Goal: Task Accomplishment & Management: Manage account settings

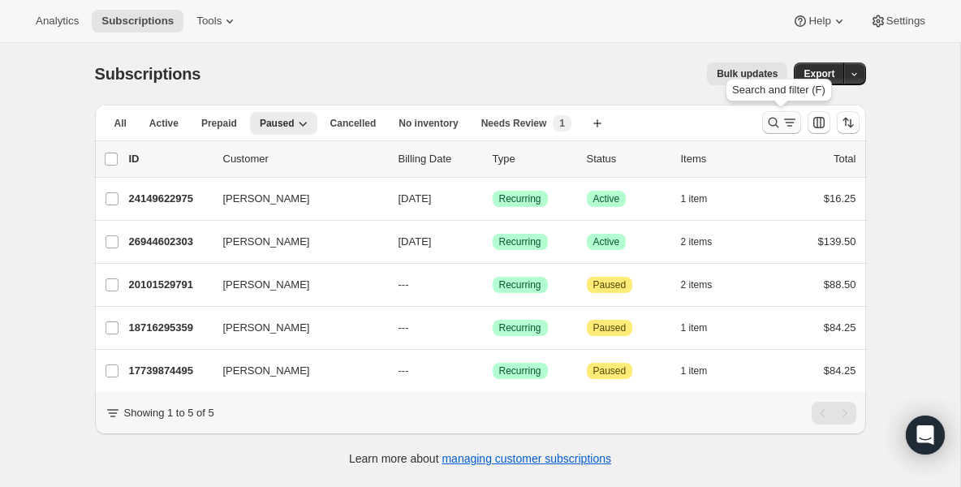
click at [776, 123] on icon "Search and filter results" at bounding box center [773, 122] width 16 height 16
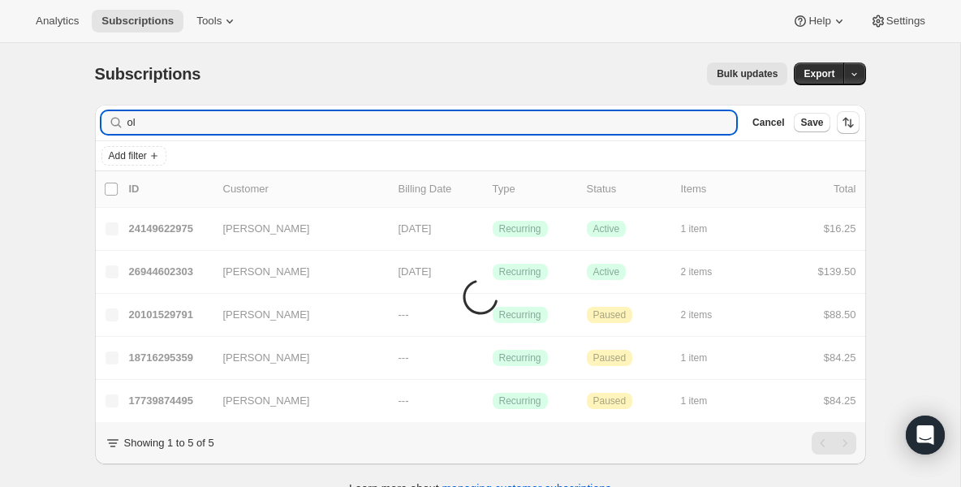
type input "o"
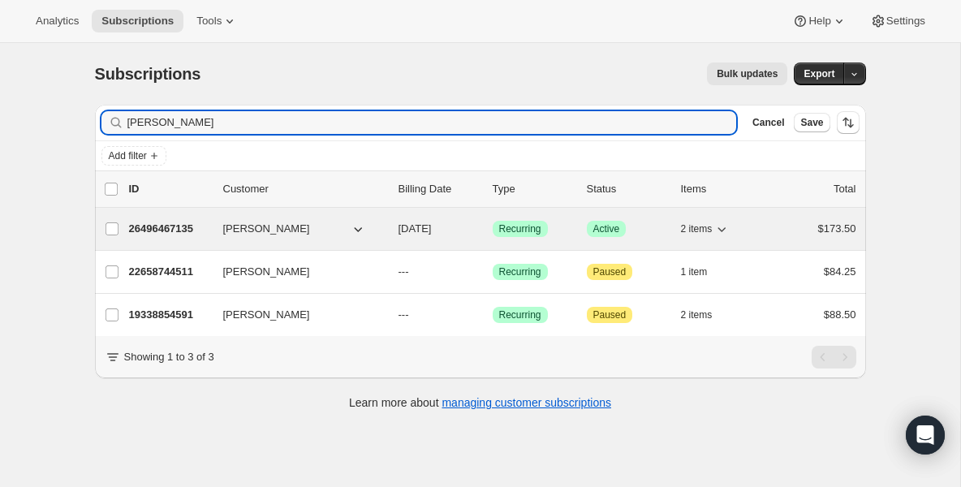
type input "nicol"
click at [166, 233] on p "26496467135" at bounding box center [169, 229] width 81 height 16
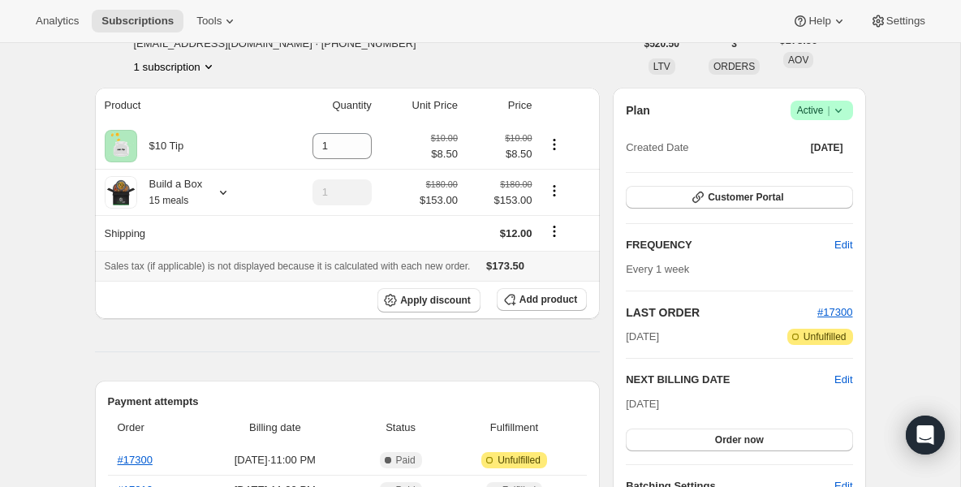
scroll to position [162, 0]
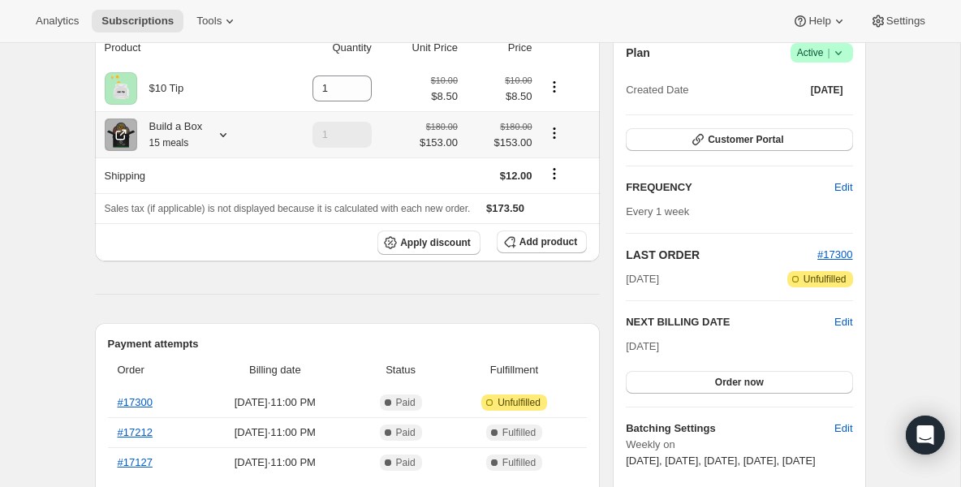
click at [184, 139] on small "15 meals" at bounding box center [169, 142] width 40 height 11
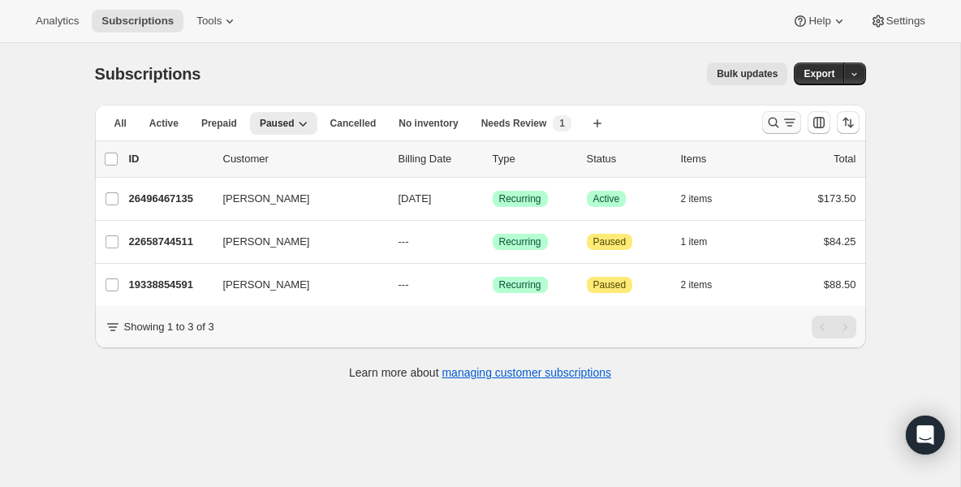
click at [779, 114] on button "Search and filter results" at bounding box center [781, 122] width 39 height 23
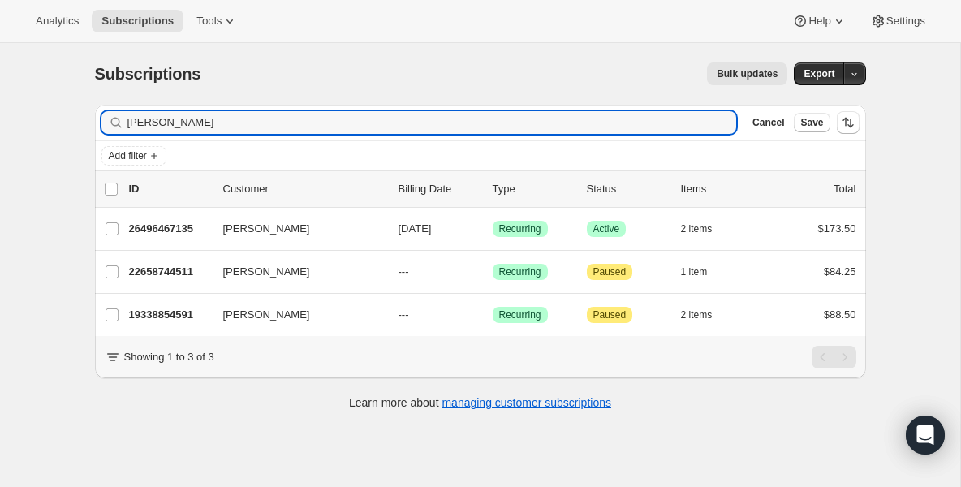
drag, startPoint x: 414, startPoint y: 118, endPoint x: -37, endPoint y: 105, distance: 451.3
click at [0, 105] on html "Analytics Subscriptions Tools Help Settings Skip to content Subscriptions. This…" at bounding box center [480, 243] width 961 height 487
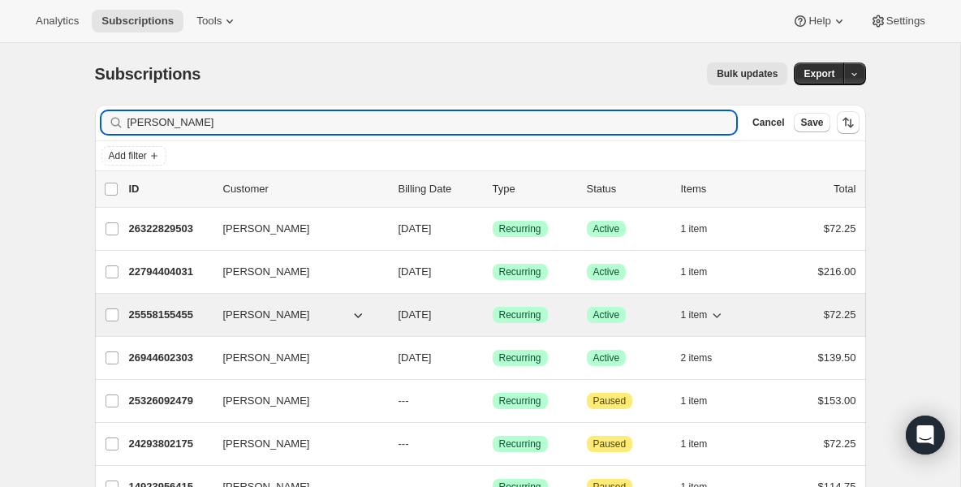
type input "jos"
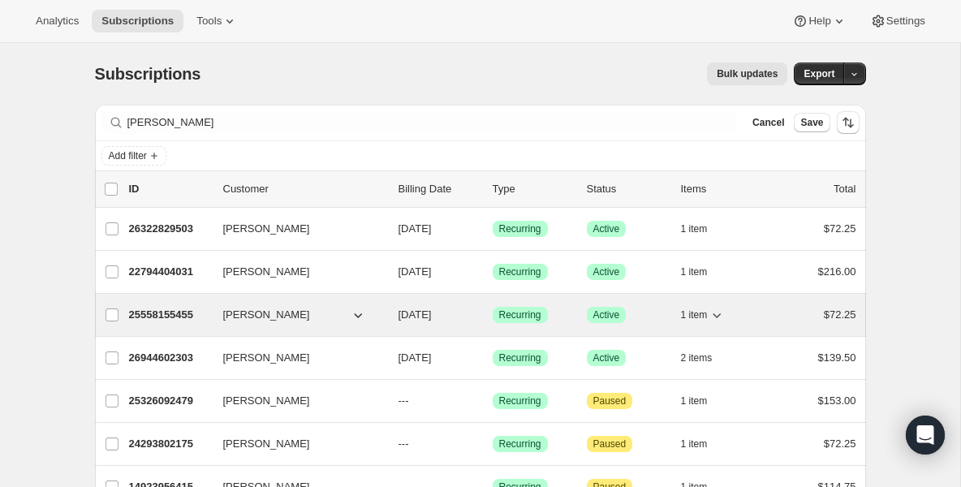
click at [170, 307] on p "25558155455" at bounding box center [169, 315] width 81 height 16
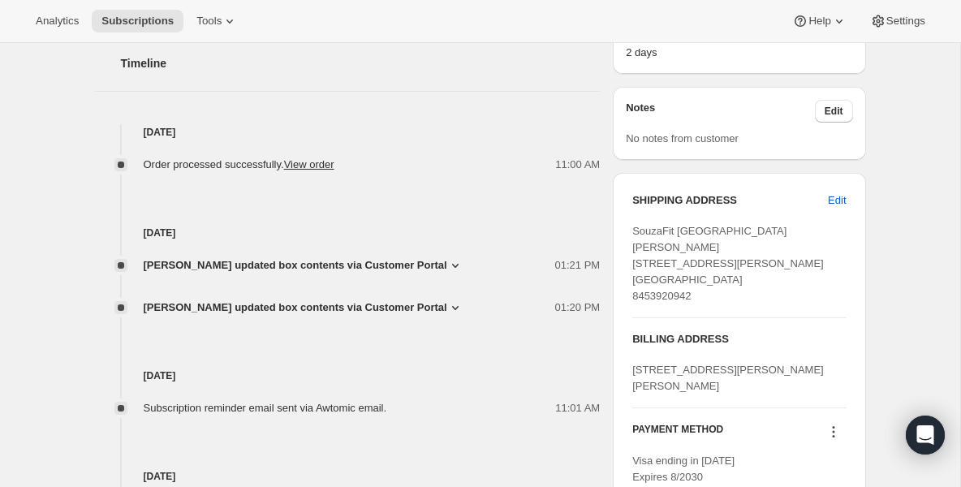
scroll to position [617, 0]
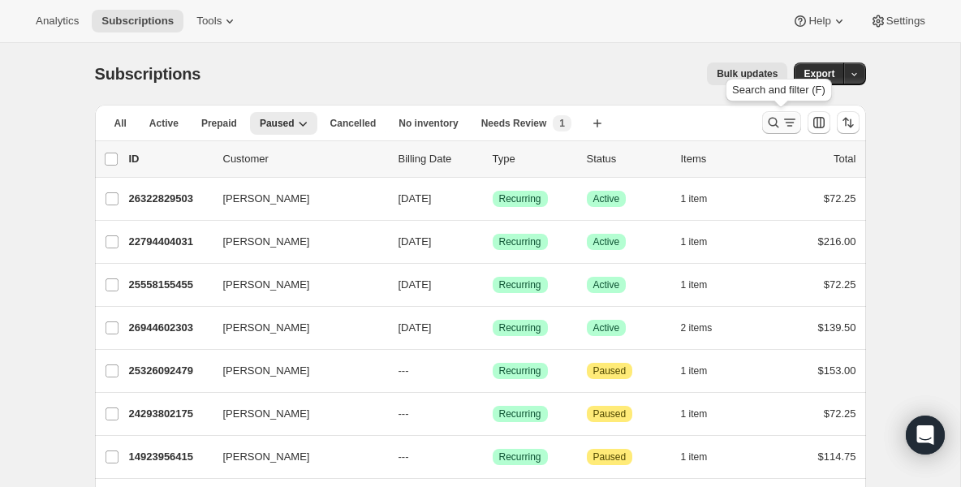
click at [770, 112] on button "Search and filter results" at bounding box center [781, 122] width 39 height 23
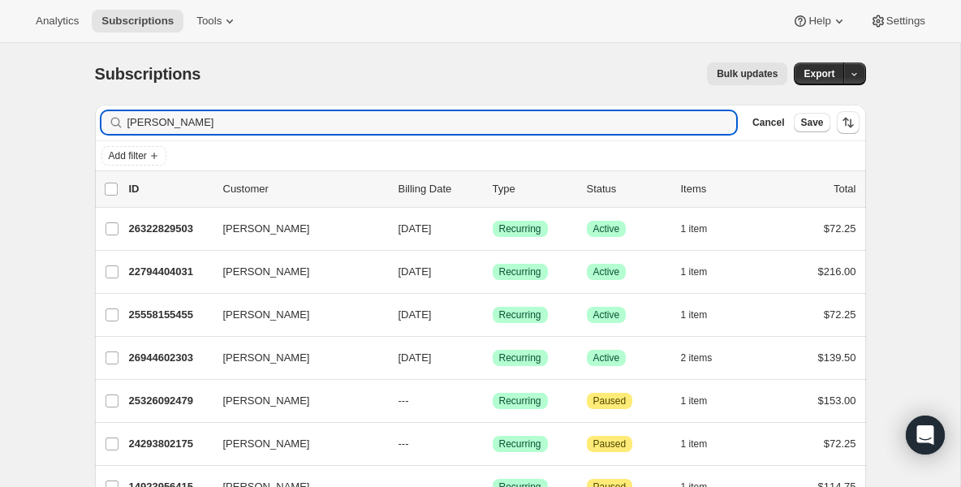
drag, startPoint x: 434, startPoint y: 129, endPoint x: -201, endPoint y: 67, distance: 638.3
click at [0, 67] on html "Analytics Subscriptions Tools Help Settings Skip to content Subscriptions. This…" at bounding box center [480, 243] width 961 height 487
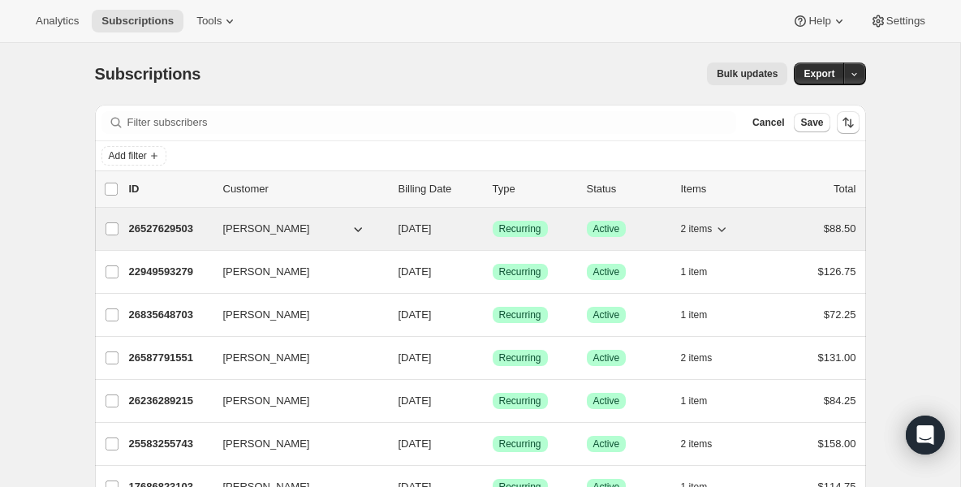
click at [197, 229] on p "26527629503" at bounding box center [169, 229] width 81 height 16
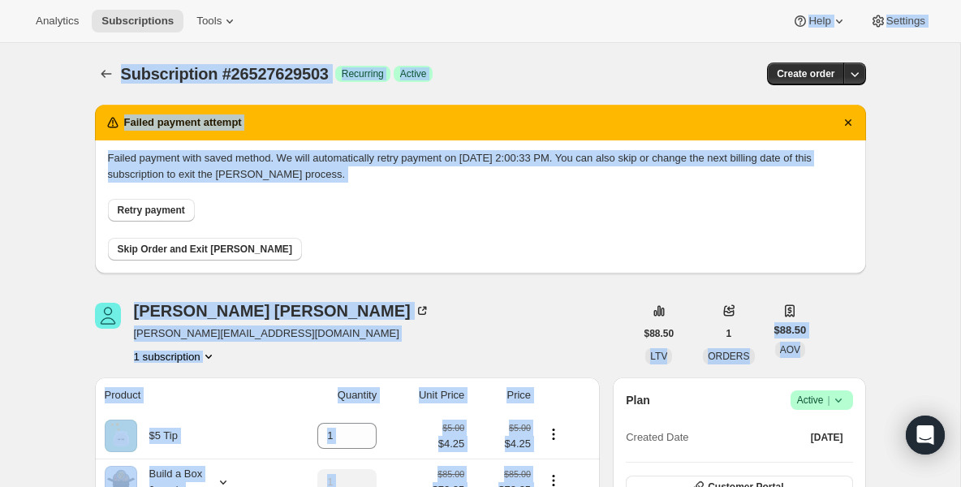
drag, startPoint x: 457, startPoint y: 199, endPoint x: 493, endPoint y: -189, distance: 389.5
click at [493, 0] on html "Analytics Subscriptions Tools Help Settings Skip to content Subscription #26527…" at bounding box center [480, 243] width 961 height 487
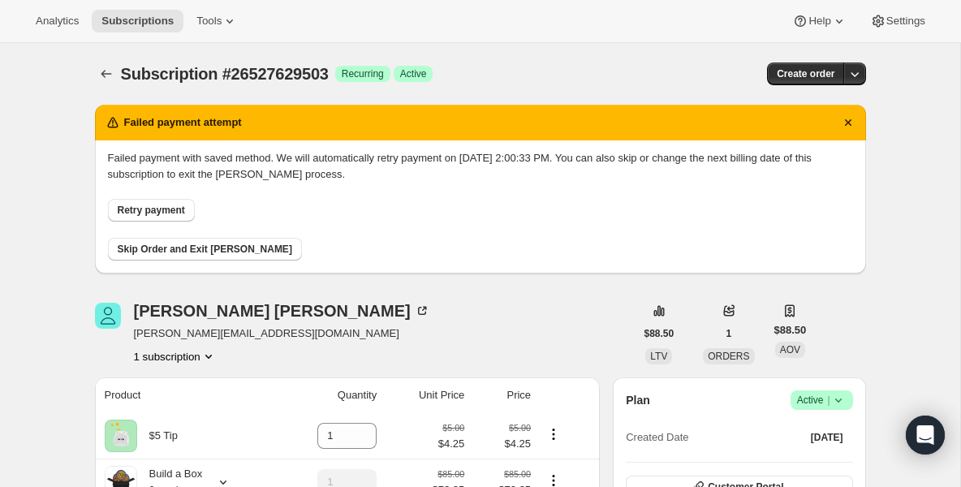
click at [835, 400] on icon at bounding box center [838, 400] width 16 height 16
click at [807, 341] on span "Pause subscription" at bounding box center [815, 341] width 89 height 12
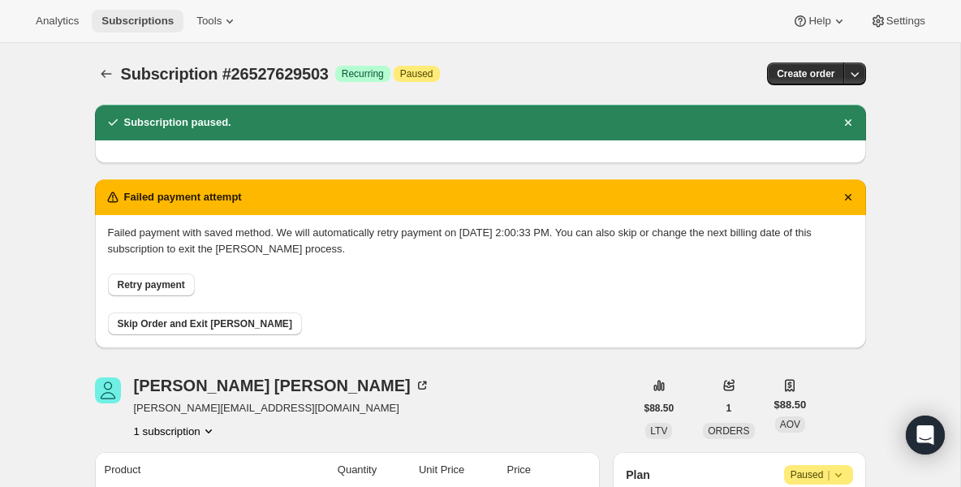
click at [156, 27] on span "Subscriptions" at bounding box center [137, 21] width 72 height 13
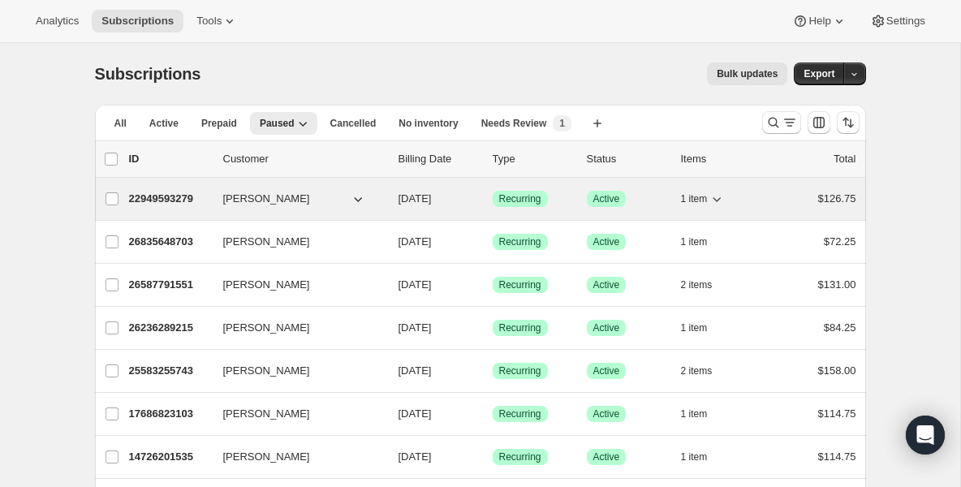
click at [145, 192] on p "22949593279" at bounding box center [169, 199] width 81 height 16
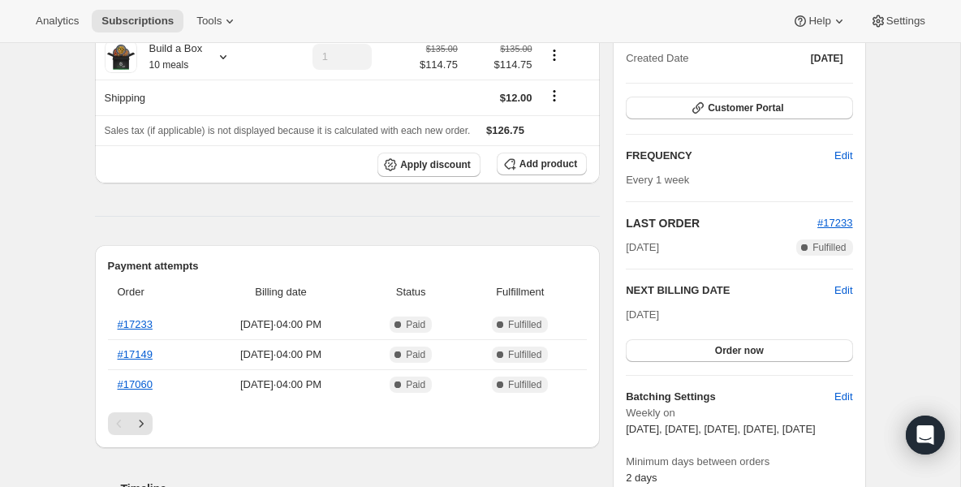
scroll to position [195, 0]
click at [650, 355] on button "Order now" at bounding box center [739, 349] width 226 height 23
click at [650, 355] on button "Click to confirm" at bounding box center [739, 349] width 226 height 23
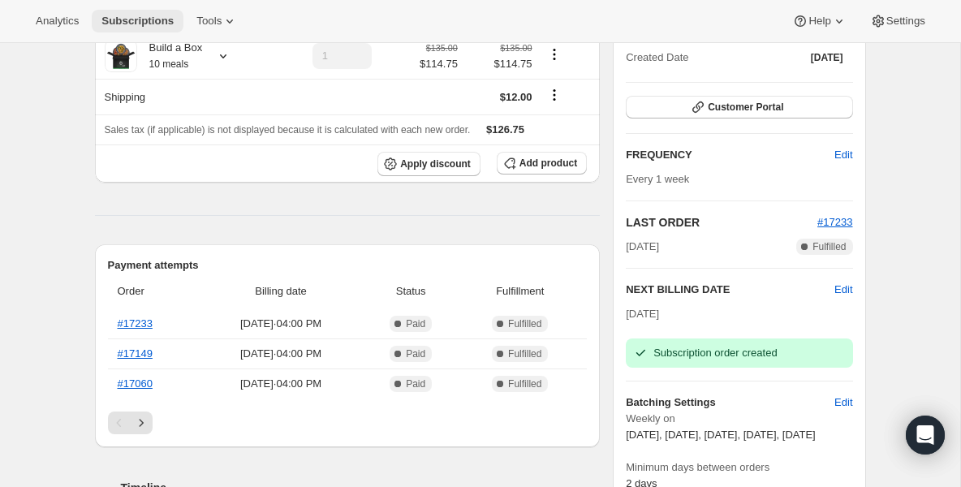
click at [159, 22] on span "Subscriptions" at bounding box center [137, 21] width 72 height 13
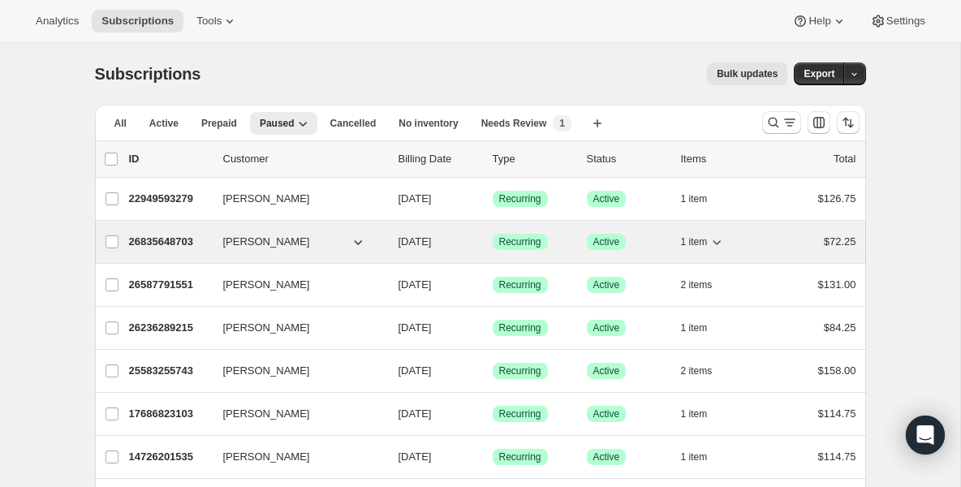
click at [147, 234] on p "26835648703" at bounding box center [169, 242] width 81 height 16
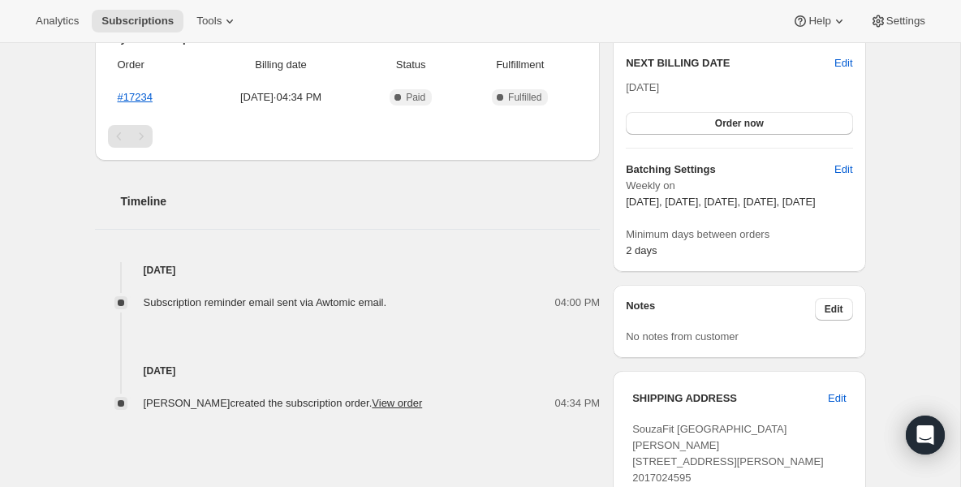
scroll to position [422, 0]
click at [720, 118] on span "Order now" at bounding box center [739, 122] width 49 height 13
click at [720, 118] on span "Click to confirm" at bounding box center [739, 122] width 74 height 13
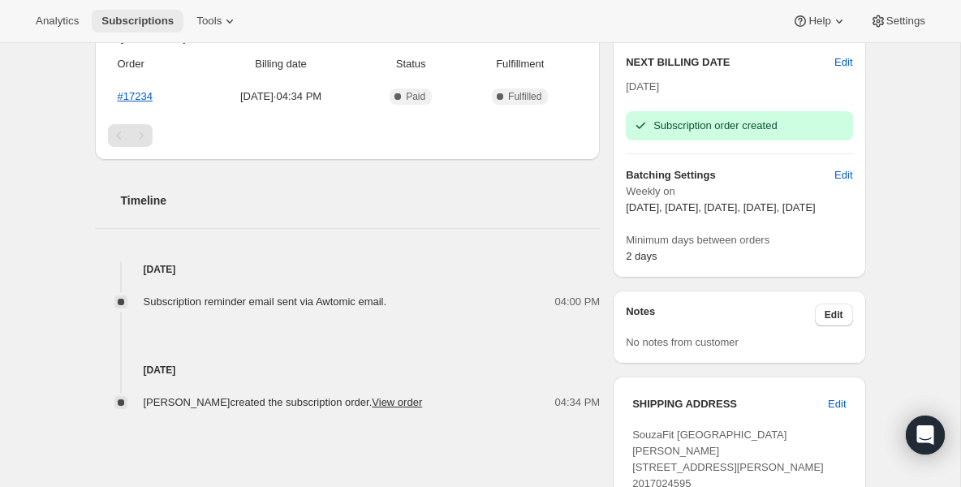
click at [157, 11] on button "Subscriptions" at bounding box center [138, 21] width 92 height 23
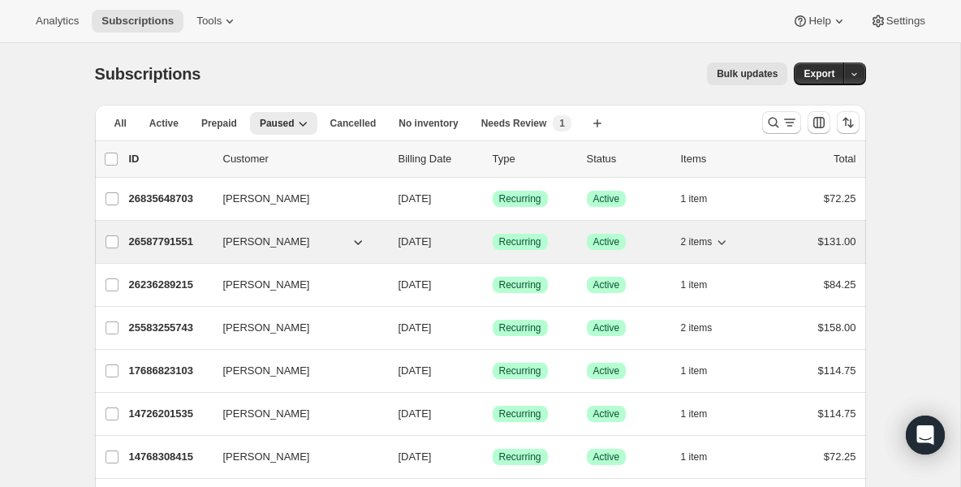
click at [183, 242] on p "26587791551" at bounding box center [169, 242] width 81 height 16
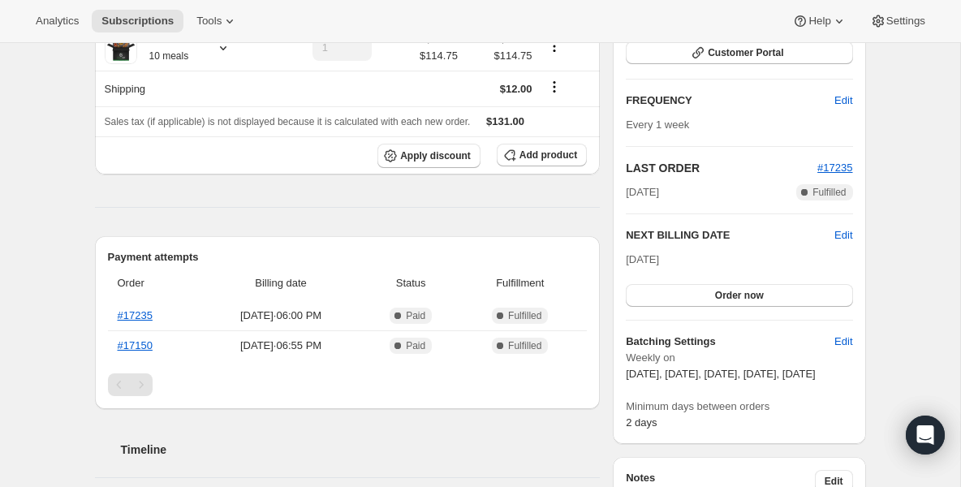
scroll to position [260, 0]
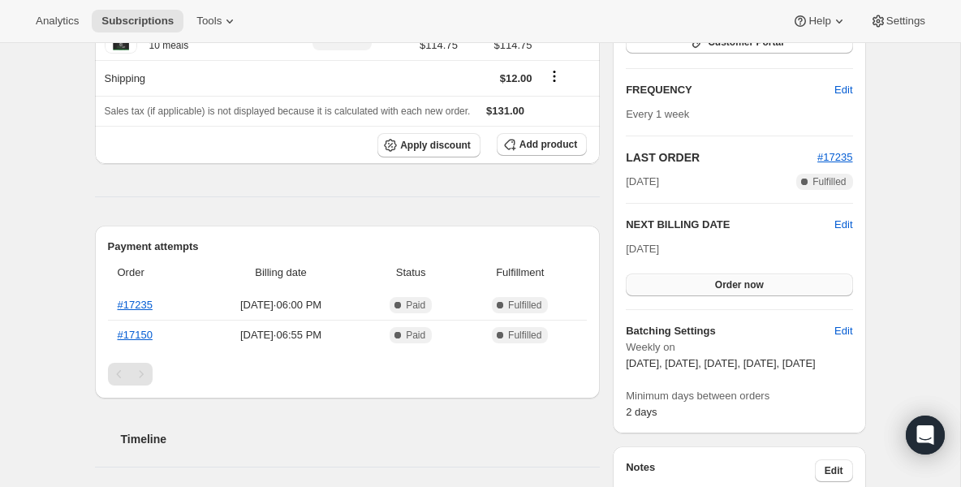
click at [746, 277] on button "Order now" at bounding box center [739, 284] width 226 height 23
click at [746, 276] on button "Click to confirm" at bounding box center [739, 284] width 226 height 23
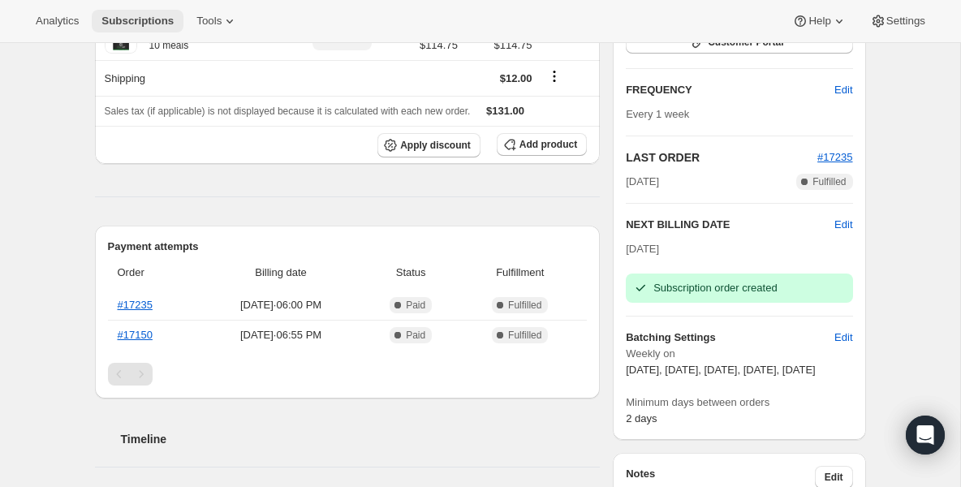
click at [150, 23] on span "Subscriptions" at bounding box center [137, 21] width 72 height 13
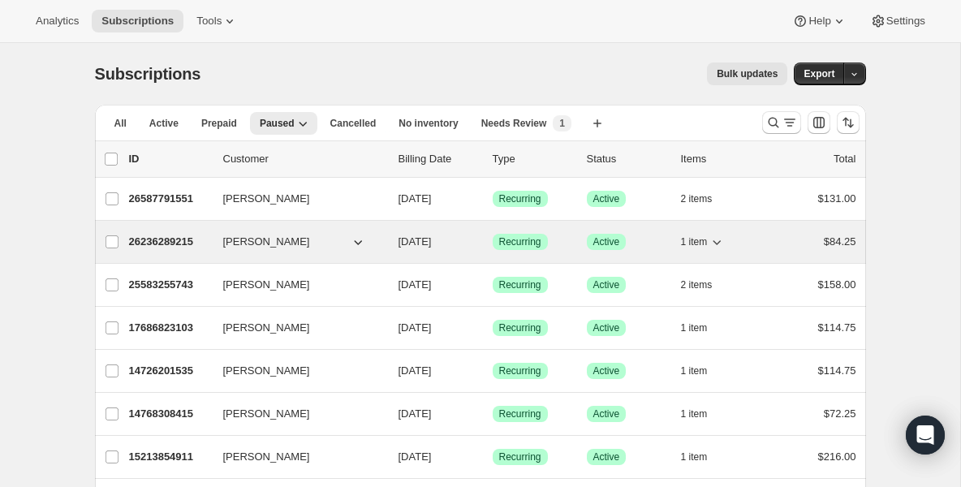
click at [178, 247] on p "26236289215" at bounding box center [169, 242] width 81 height 16
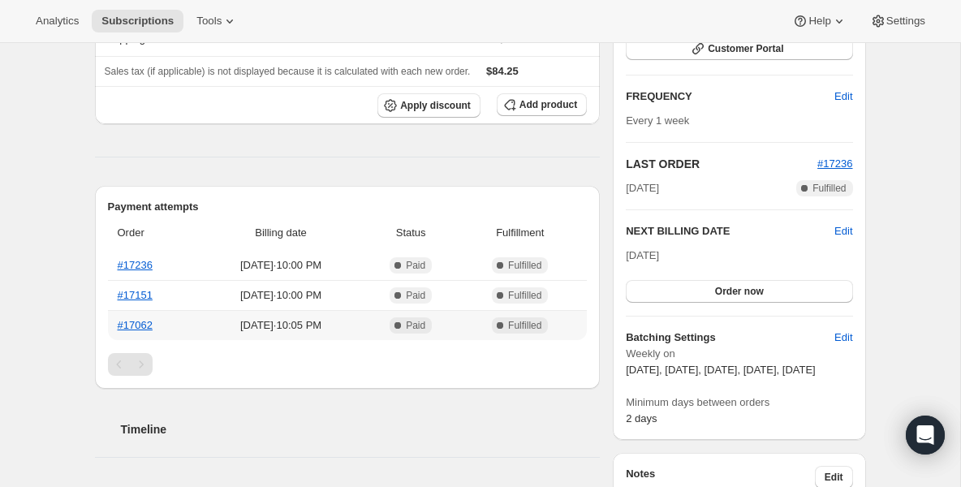
scroll to position [260, 0]
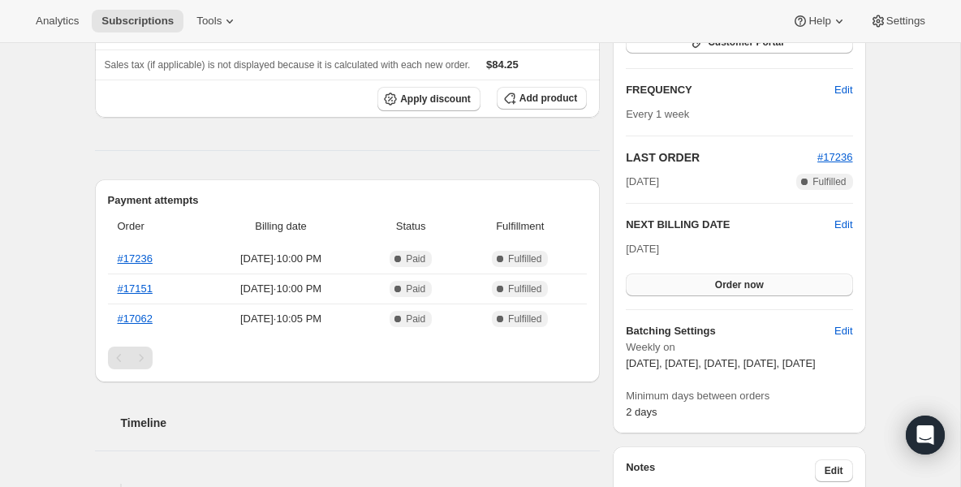
click at [695, 289] on button "Order now" at bounding box center [739, 284] width 226 height 23
click at [695, 289] on button "Click to confirm" at bounding box center [739, 284] width 226 height 23
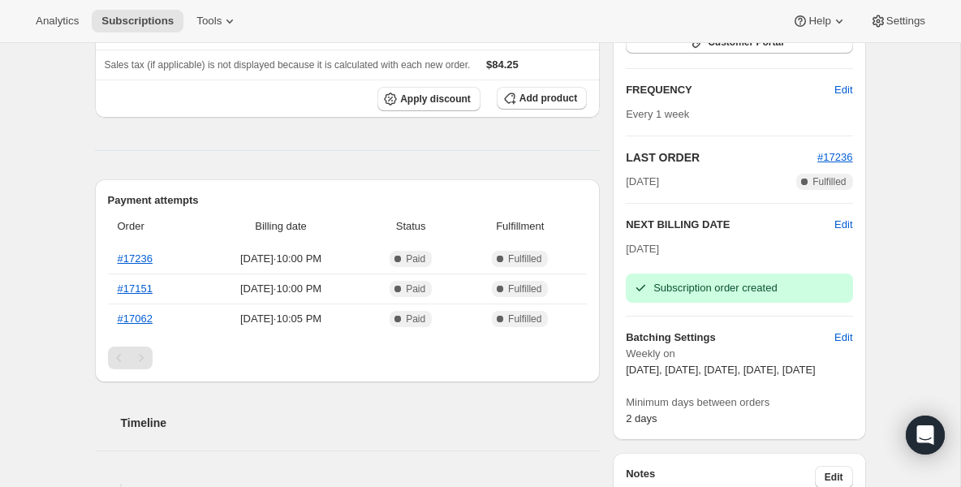
click at [133, 8] on div "Analytics Subscriptions Tools Help Settings" at bounding box center [480, 21] width 961 height 43
click at [131, 24] on span "Subscriptions" at bounding box center [137, 21] width 72 height 13
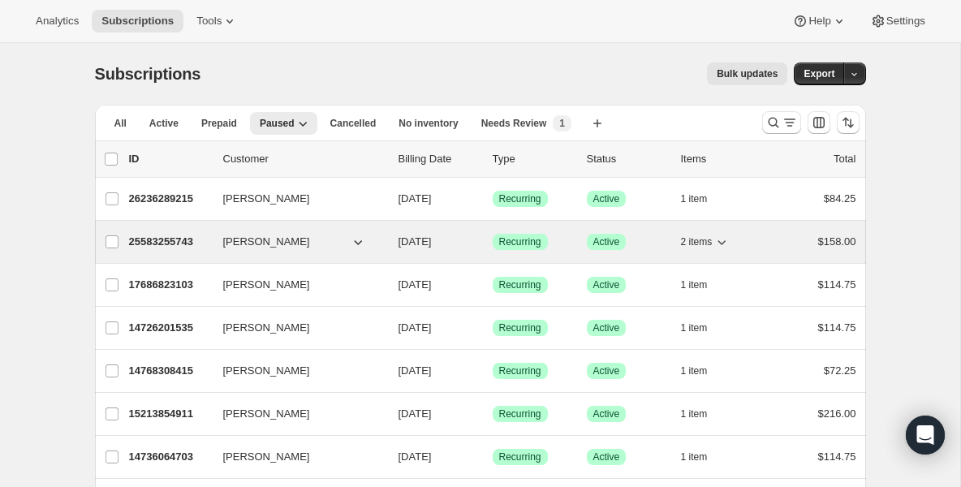
click at [164, 244] on p "25583255743" at bounding box center [169, 242] width 81 height 16
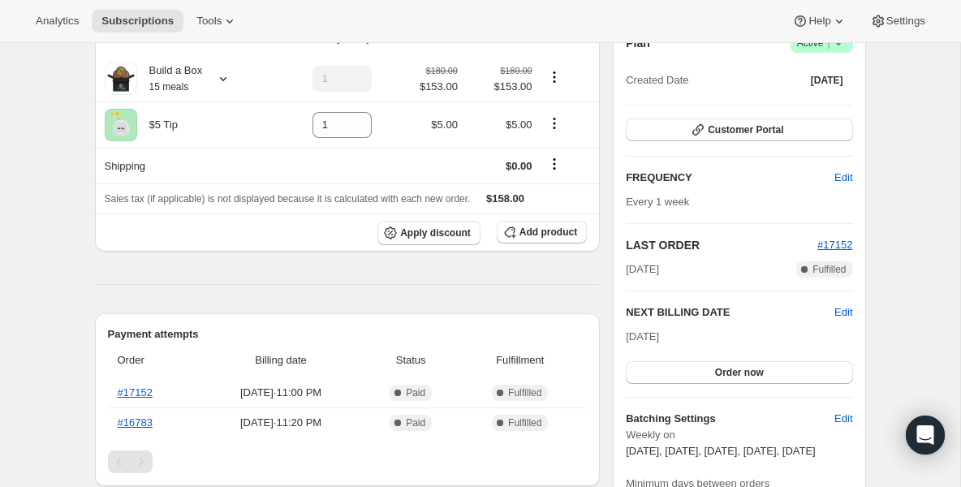
scroll to position [195, 0]
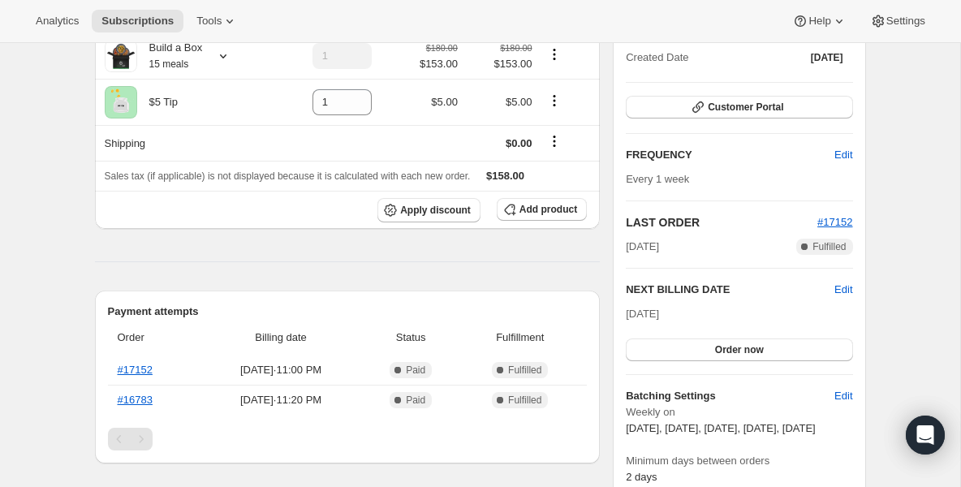
click at [652, 334] on div "[DATE] Order now" at bounding box center [739, 333] width 226 height 55
click at [654, 346] on button "Order now" at bounding box center [739, 349] width 226 height 23
click at [654, 346] on button "Click to confirm" at bounding box center [739, 349] width 226 height 23
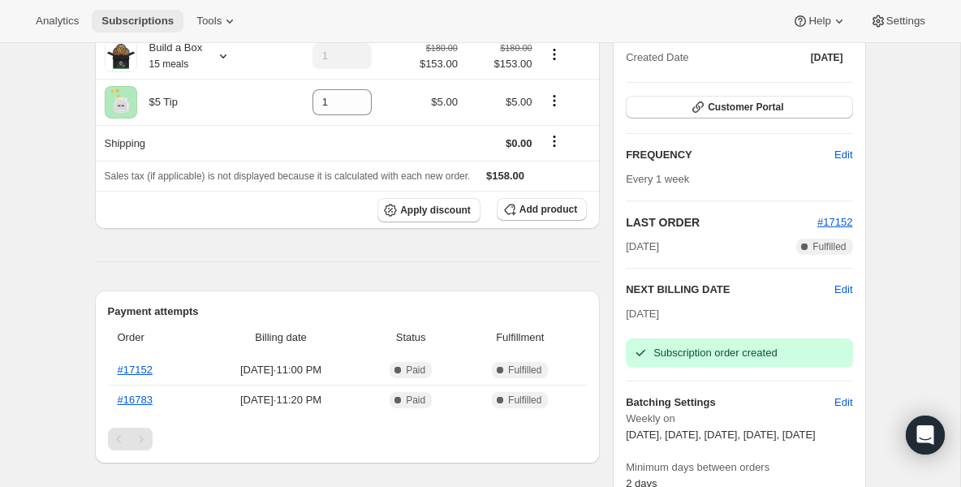
click at [140, 25] on span "Subscriptions" at bounding box center [137, 21] width 72 height 13
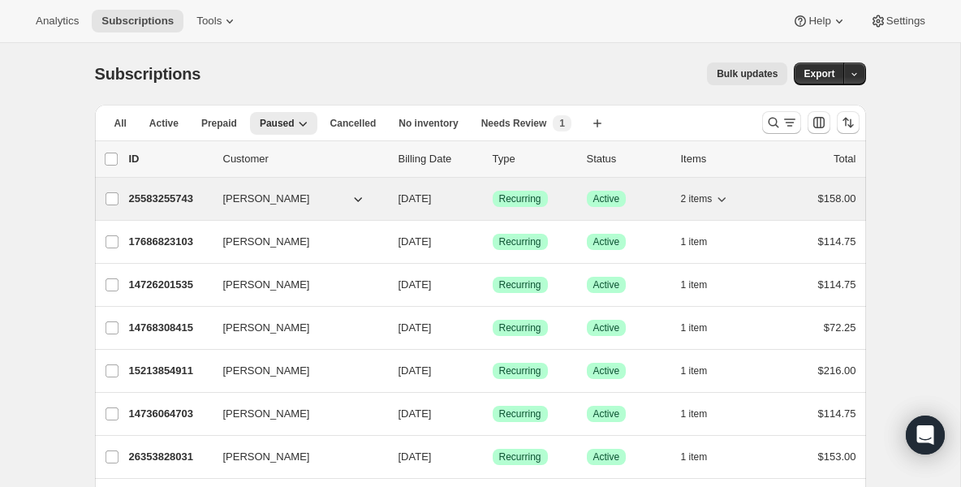
click at [182, 196] on p "25583255743" at bounding box center [169, 199] width 81 height 16
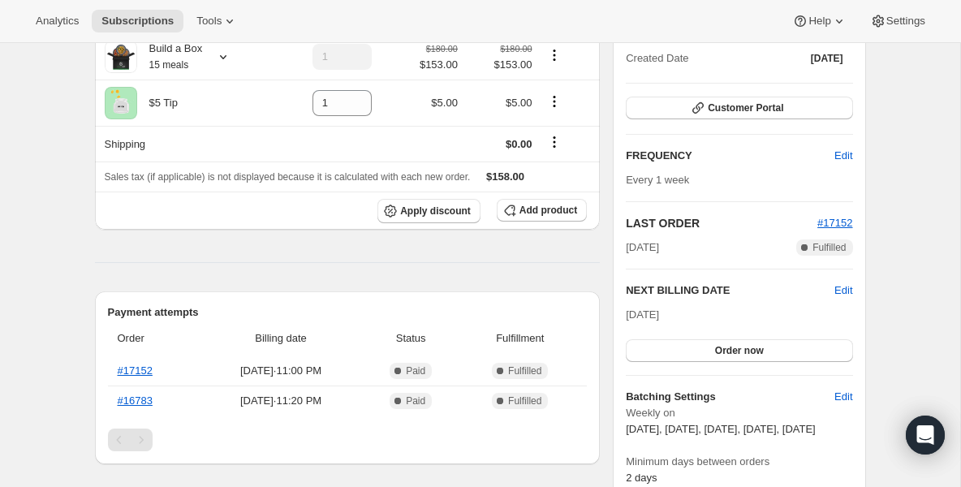
scroll to position [195, 0]
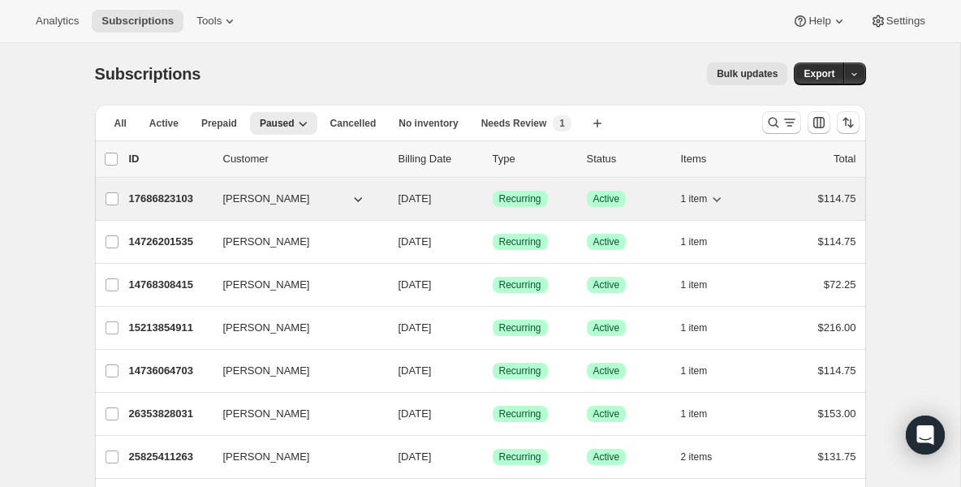
click at [176, 194] on p "17686823103" at bounding box center [169, 199] width 81 height 16
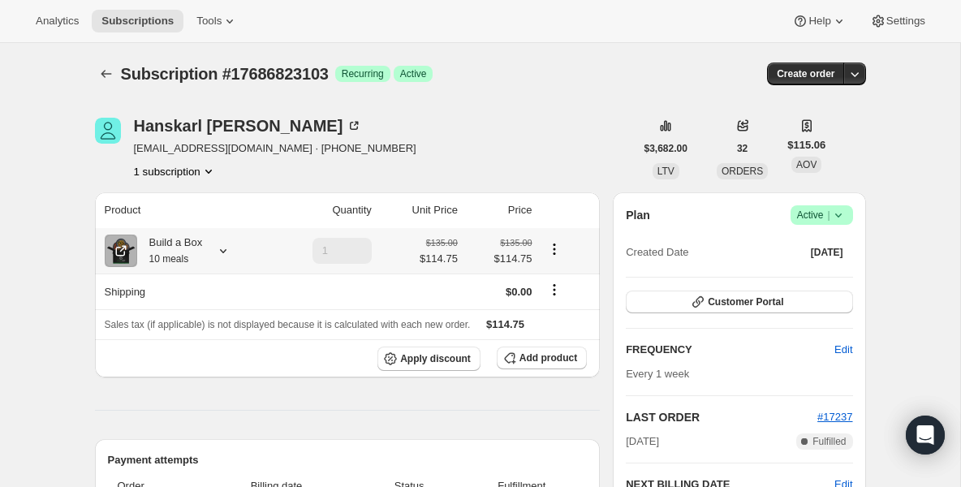
click at [174, 257] on small "10 meals" at bounding box center [169, 258] width 40 height 11
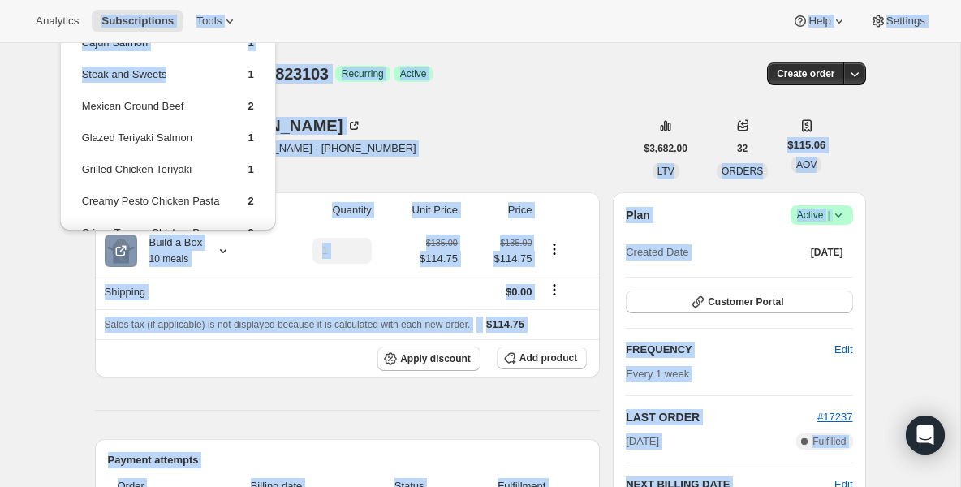
drag, startPoint x: 150, startPoint y: 85, endPoint x: 158, endPoint y: 4, distance: 81.5
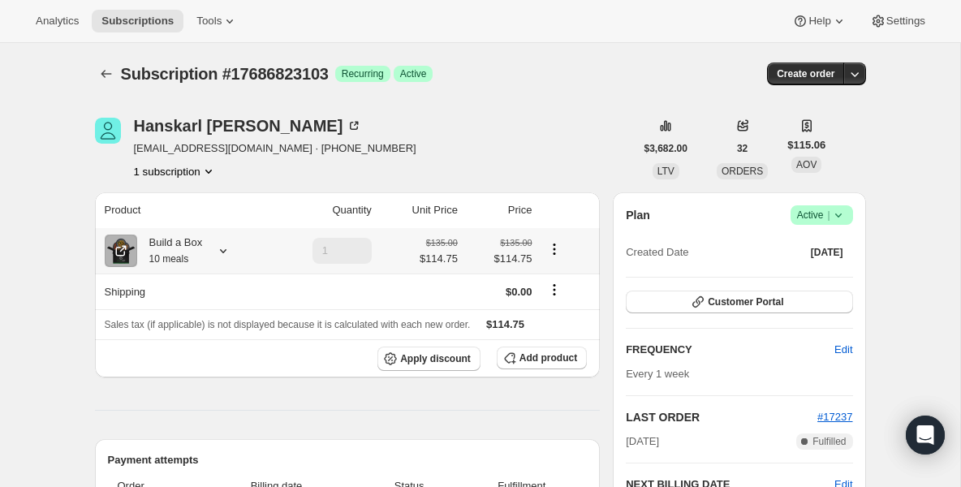
click at [174, 242] on div "Build a Box 10 meals" at bounding box center [170, 250] width 66 height 32
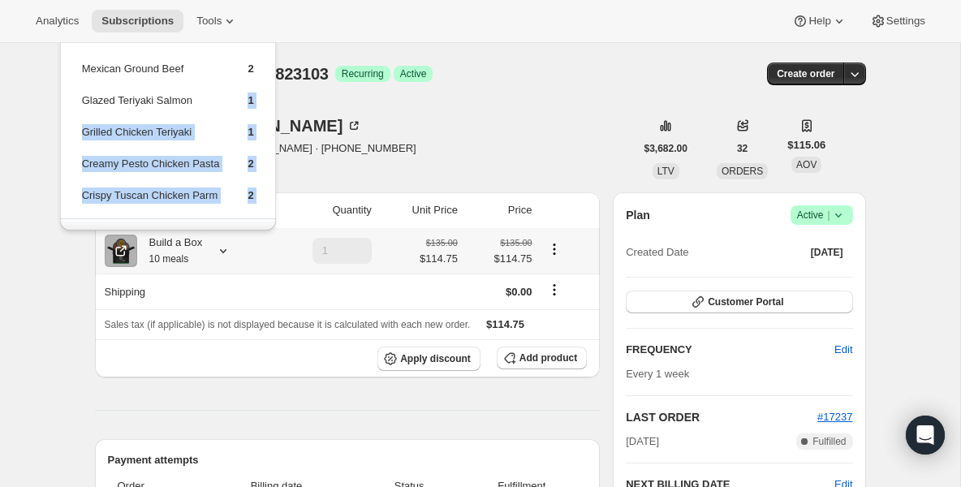
scroll to position [75, 0]
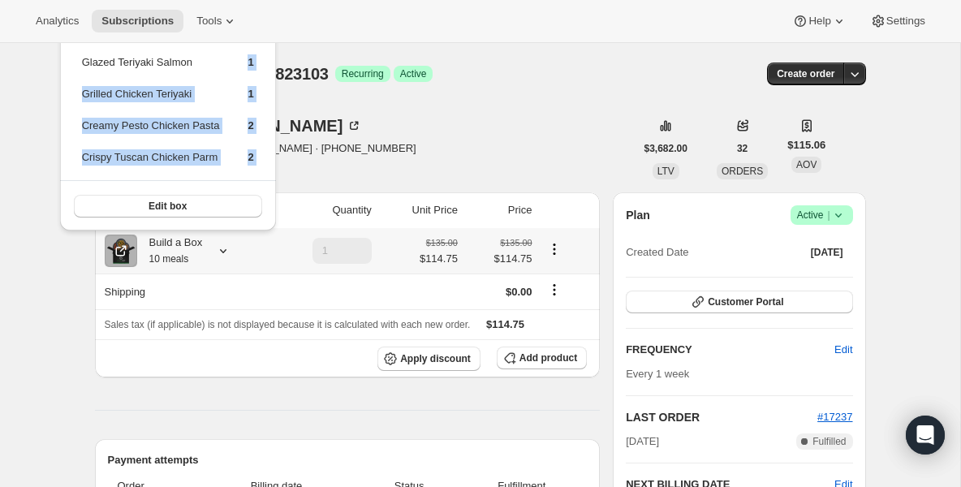
drag, startPoint x: 176, startPoint y: 154, endPoint x: 170, endPoint y: 220, distance: 66.0
click at [171, 221] on div "Cajun Salmon 1 Steak and Sweets 1 Mexican Ground Beef 2 Glazed Teriyaki Salmon …" at bounding box center [168, 85] width 216 height 294
click at [156, 22] on span "Subscriptions" at bounding box center [137, 21] width 72 height 13
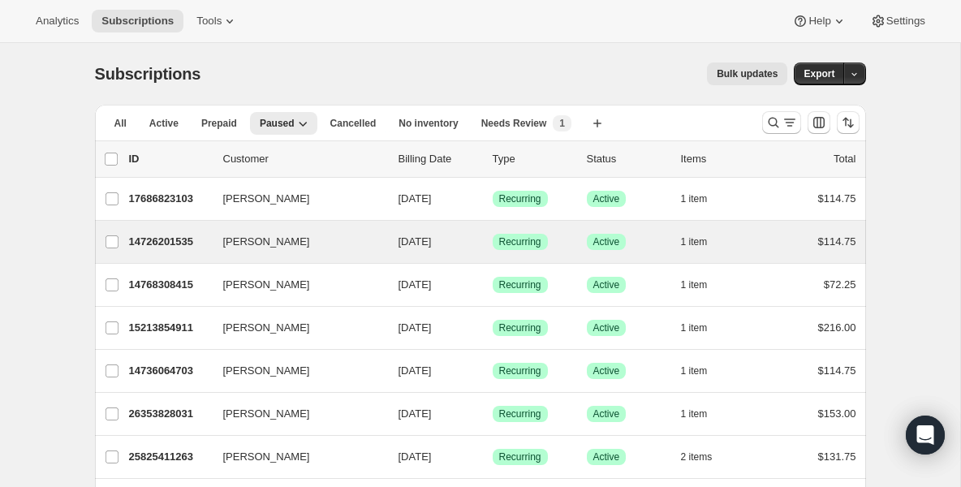
click at [176, 228] on div "Darrel Simpson 14726201535 Darrel Simpson 08/15/2025 Success Recurring Success …" at bounding box center [480, 242] width 771 height 42
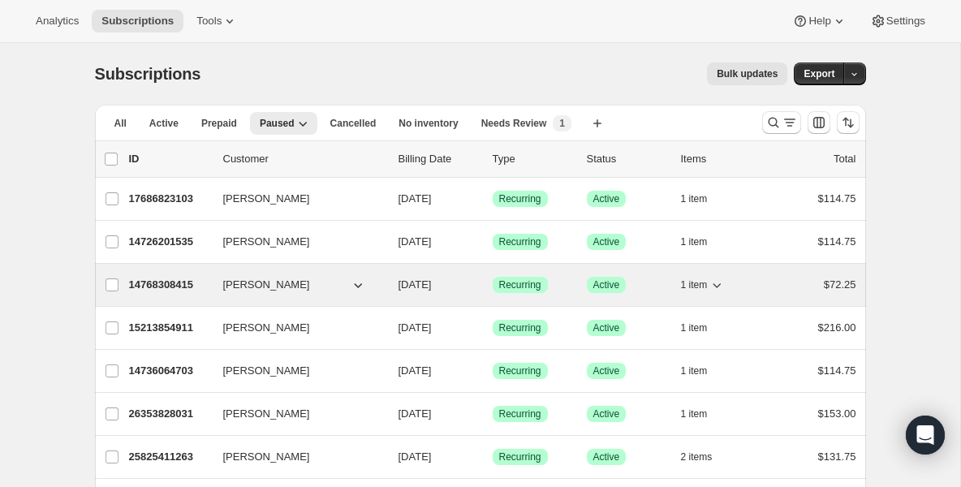
click at [161, 280] on p "14768308415" at bounding box center [169, 285] width 81 height 16
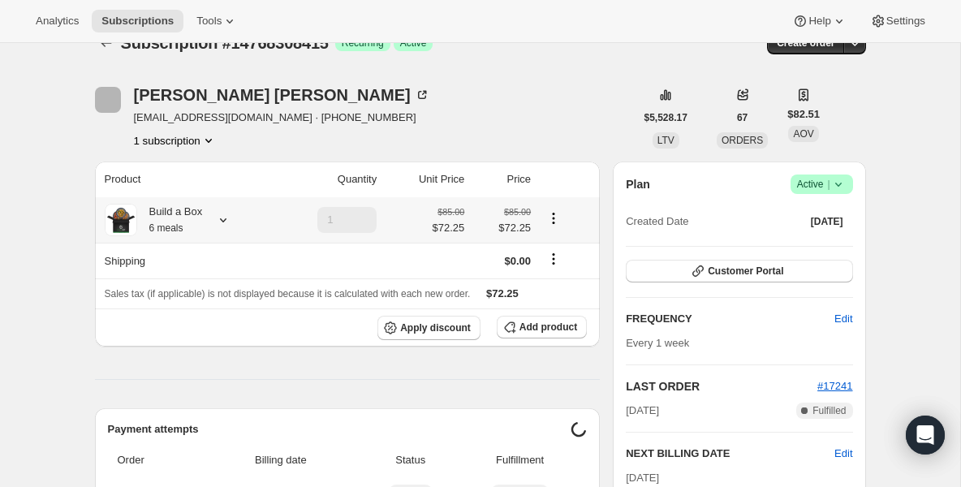
scroll to position [32, 0]
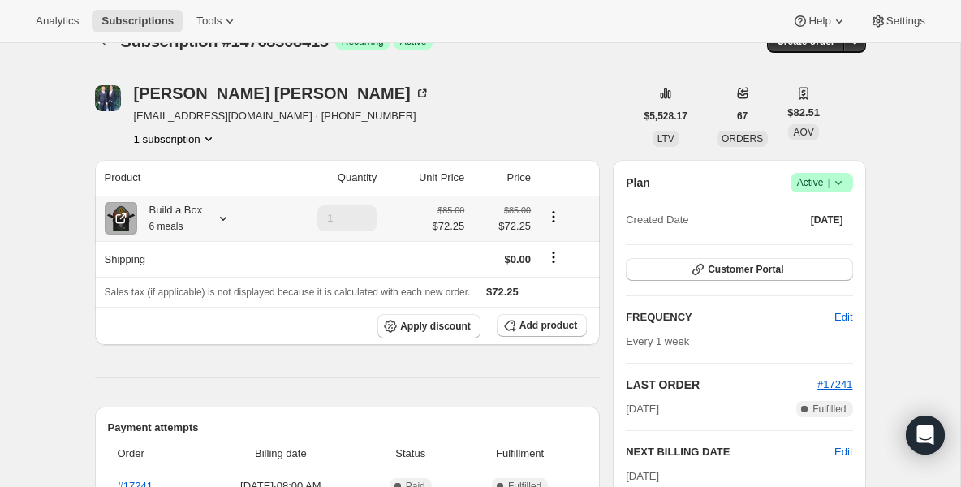
click at [183, 213] on div "Build a Box 6 meals" at bounding box center [170, 218] width 66 height 32
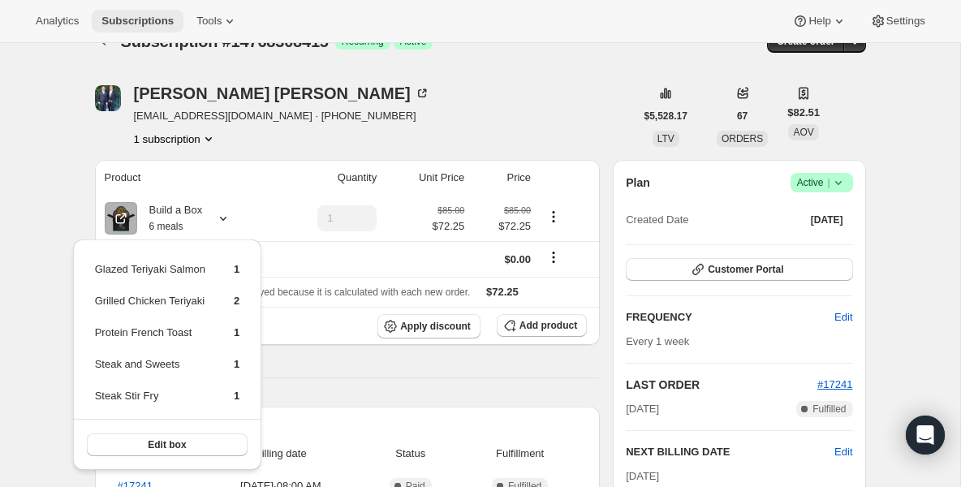
click at [145, 18] on span "Subscriptions" at bounding box center [137, 21] width 72 height 13
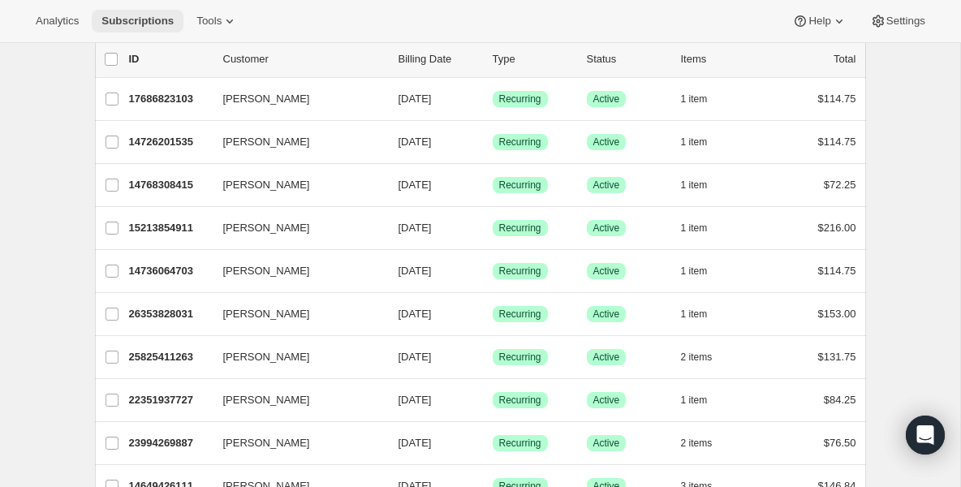
scroll to position [97, 0]
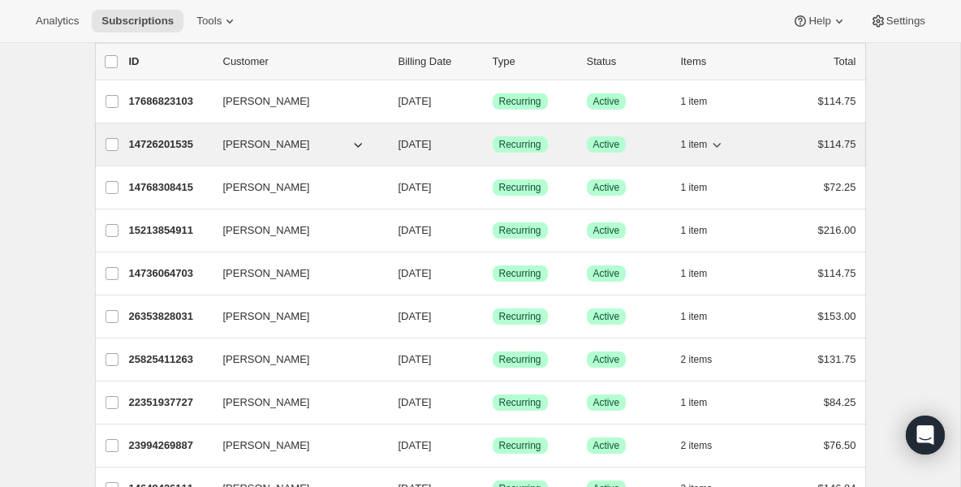
click at [164, 153] on div "14726201535 Darrel Simpson 08/15/2025 Success Recurring Success Active 1 item $…" at bounding box center [492, 144] width 727 height 23
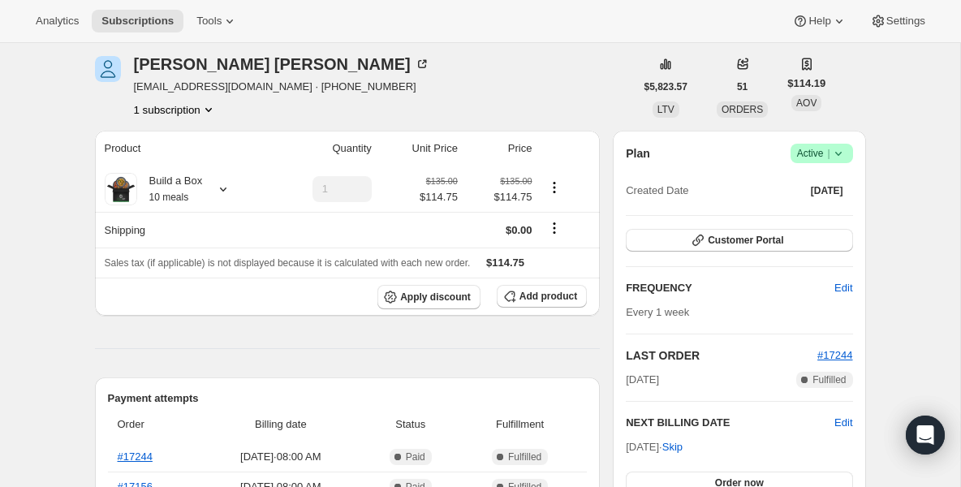
scroll to position [65, 0]
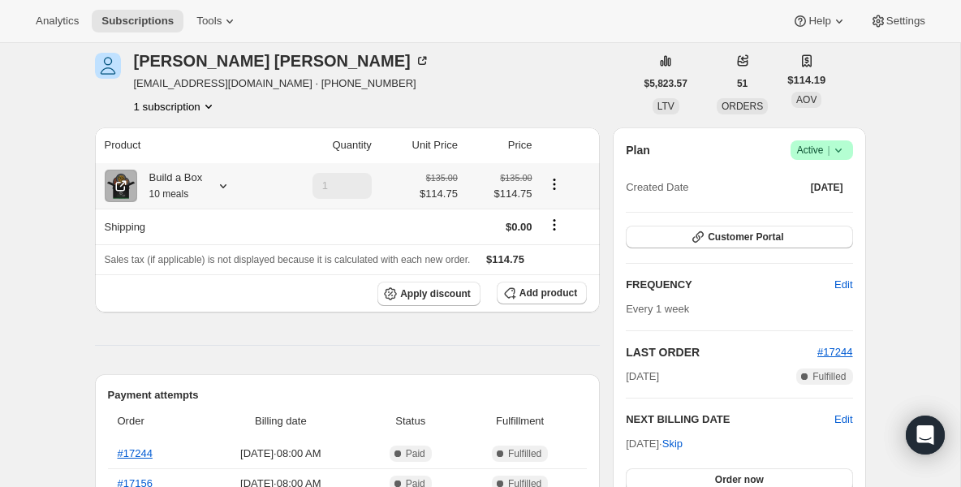
click at [166, 205] on th "Build a Box 10 meals" at bounding box center [182, 185] width 174 height 45
click at [167, 192] on small "10 meals" at bounding box center [169, 193] width 40 height 11
click at [172, 188] on small "10 meals" at bounding box center [169, 193] width 40 height 11
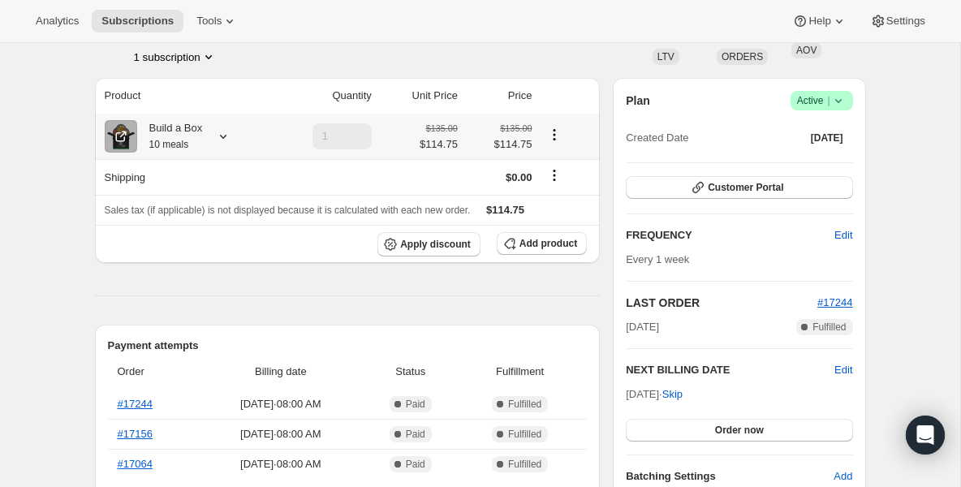
scroll to position [97, 0]
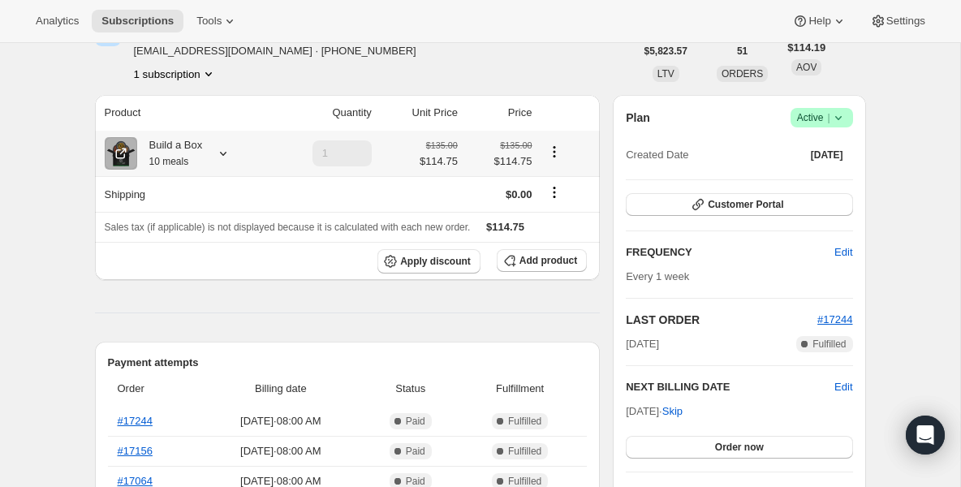
click at [177, 164] on small "10 meals" at bounding box center [169, 161] width 40 height 11
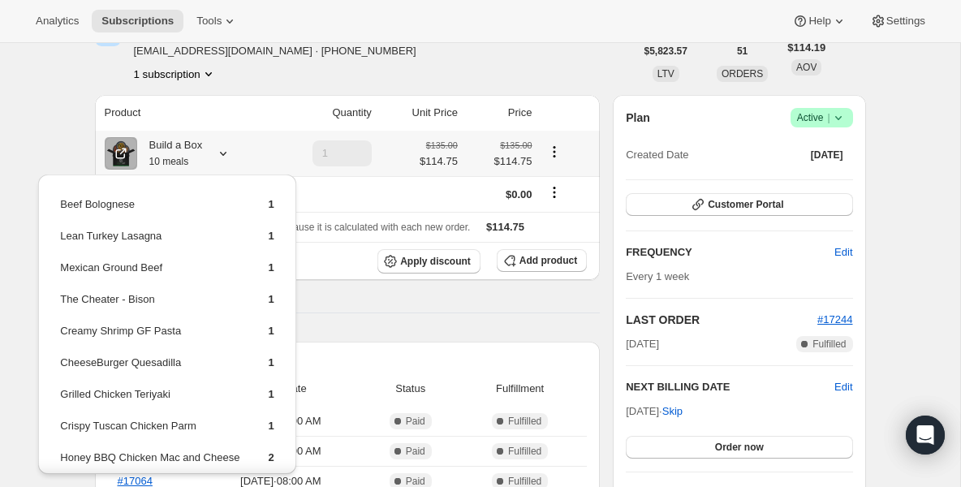
click at [170, 230] on td "Lean Turkey Lasagna" at bounding box center [149, 242] width 181 height 30
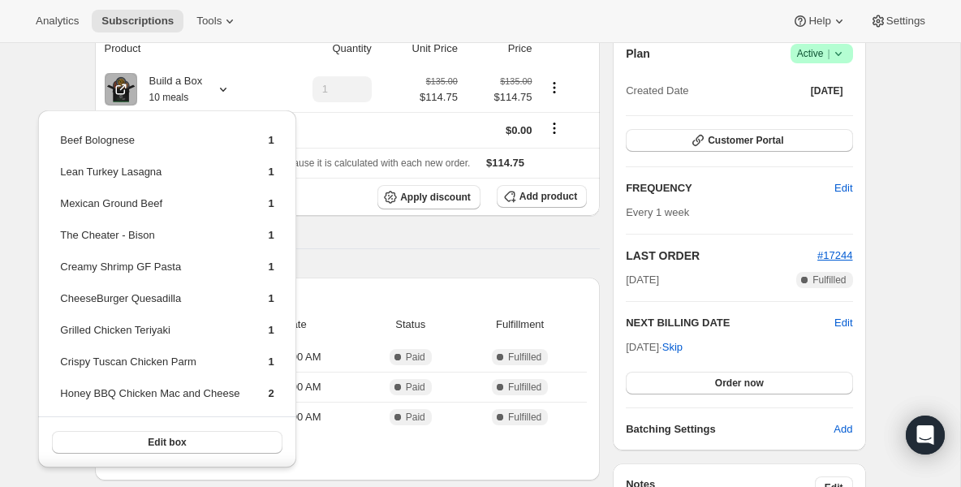
scroll to position [162, 0]
click at [146, 21] on span "Subscriptions" at bounding box center [137, 21] width 72 height 13
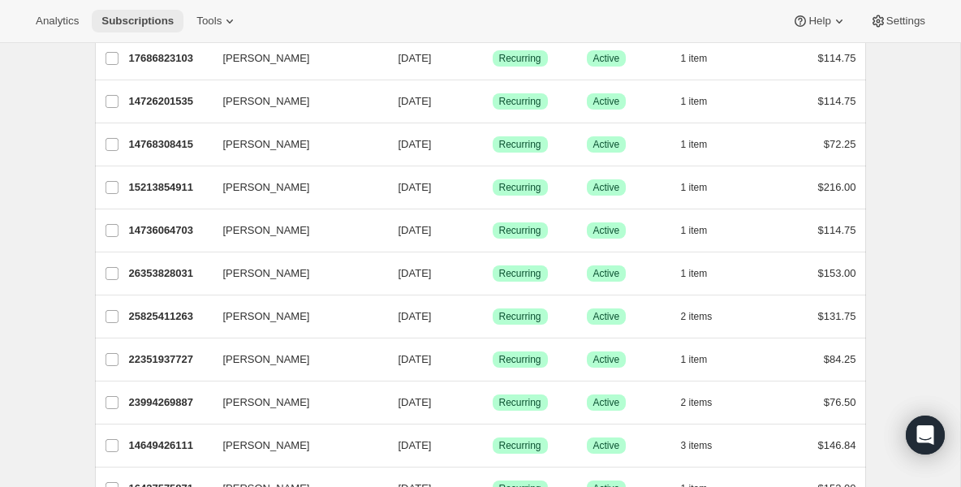
scroll to position [163, 0]
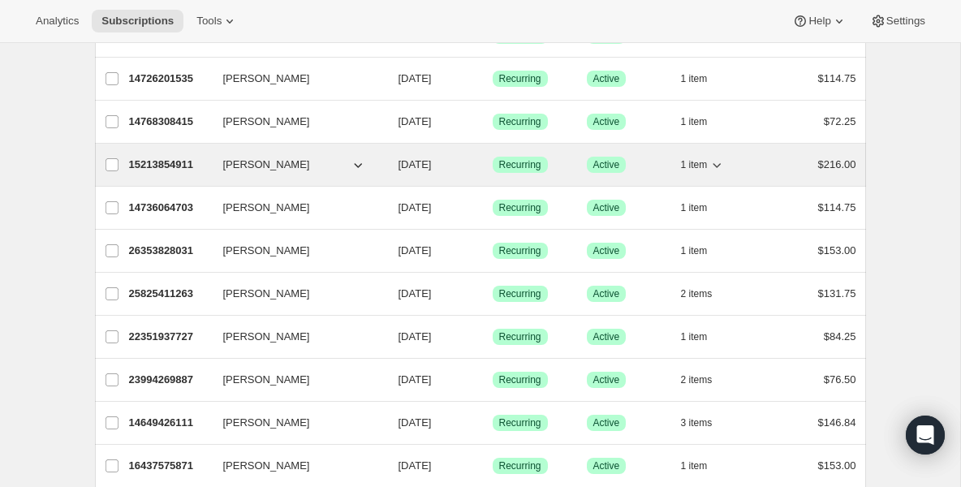
click at [168, 161] on p "15213854911" at bounding box center [169, 165] width 81 height 16
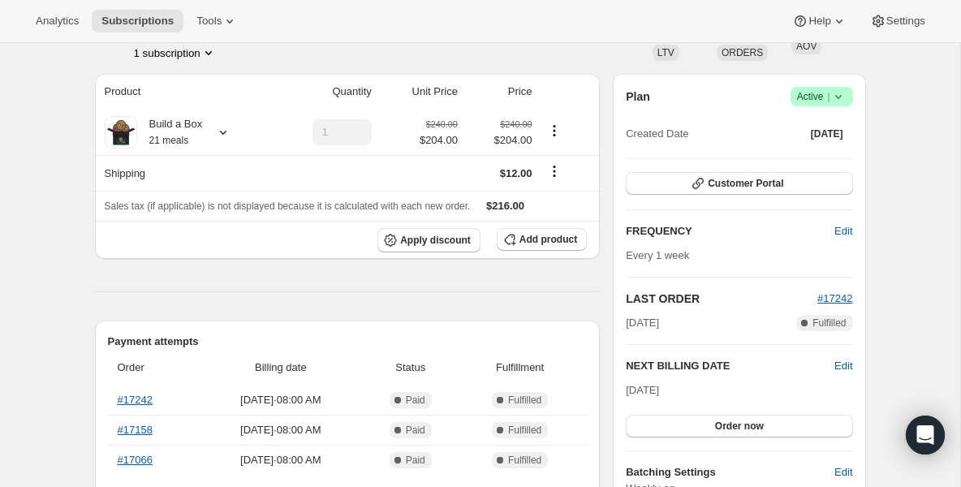
scroll to position [130, 0]
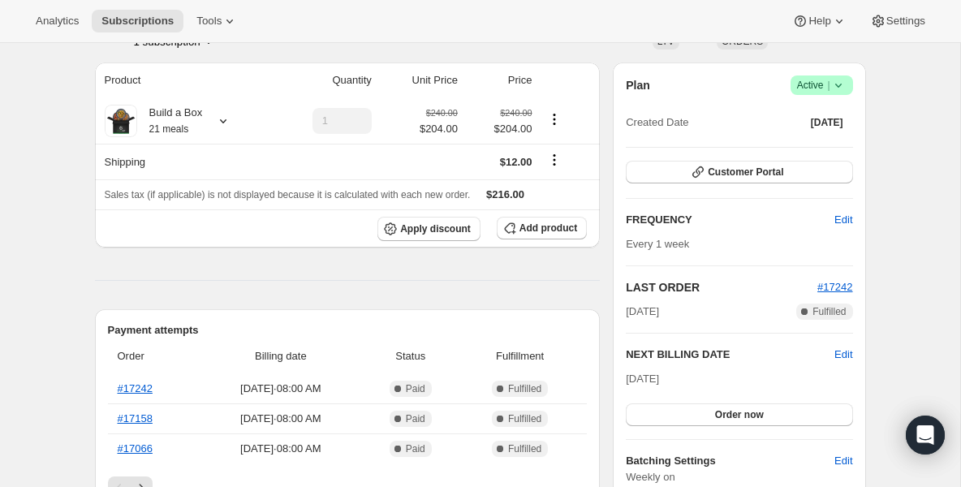
click at [185, 92] on th "Product" at bounding box center [182, 80] width 174 height 36
click at [183, 113] on div "Build a Box 21 meals" at bounding box center [170, 121] width 66 height 32
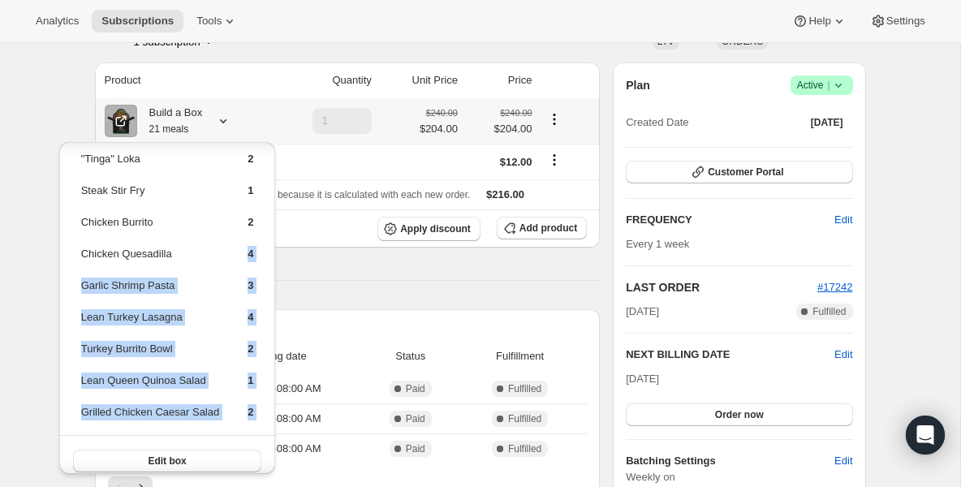
scroll to position [24, 0]
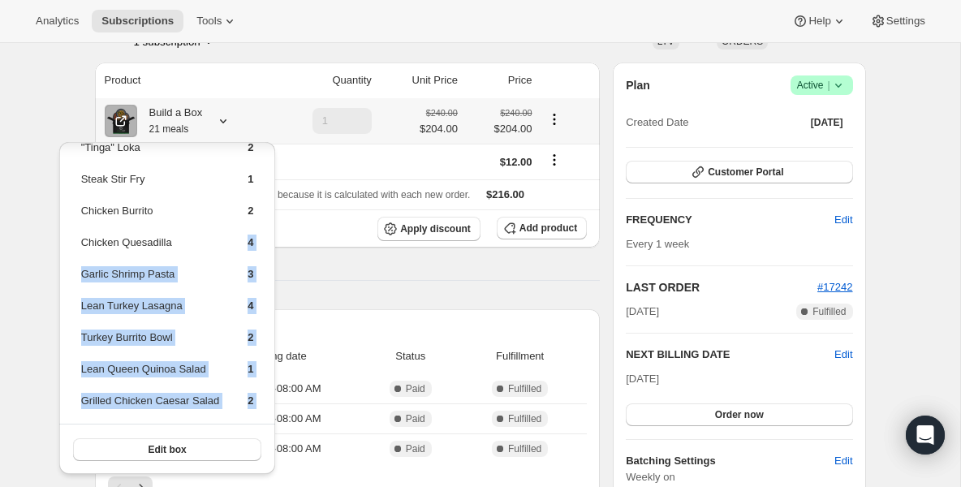
drag, startPoint x: 218, startPoint y: 261, endPoint x: 220, endPoint y: 469, distance: 207.7
click at [220, 469] on div ""Tinga" Loka 2 Steak Stir Fry 1 Chicken Burrito 2 Chicken Quesadilla 4 Garlic S…" at bounding box center [167, 296] width 217 height 357
click at [145, 31] on button "Subscriptions" at bounding box center [138, 21] width 92 height 23
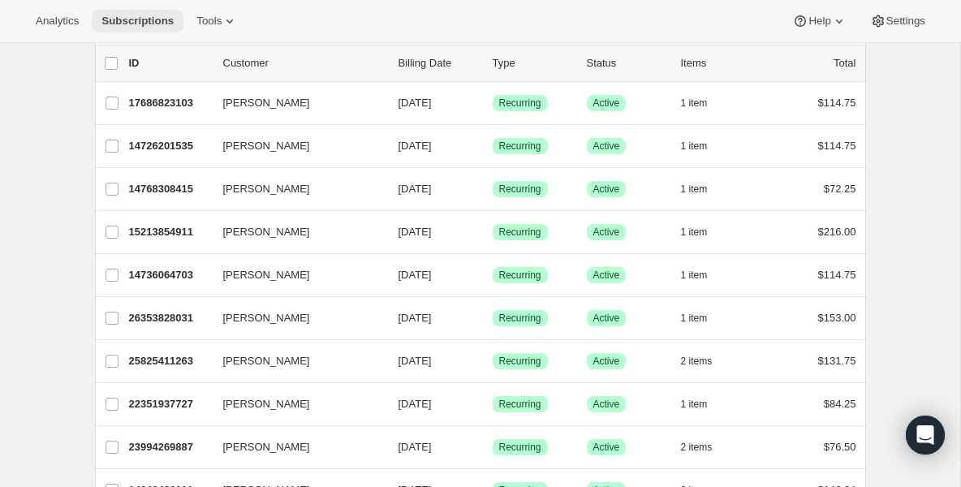
scroll to position [97, 0]
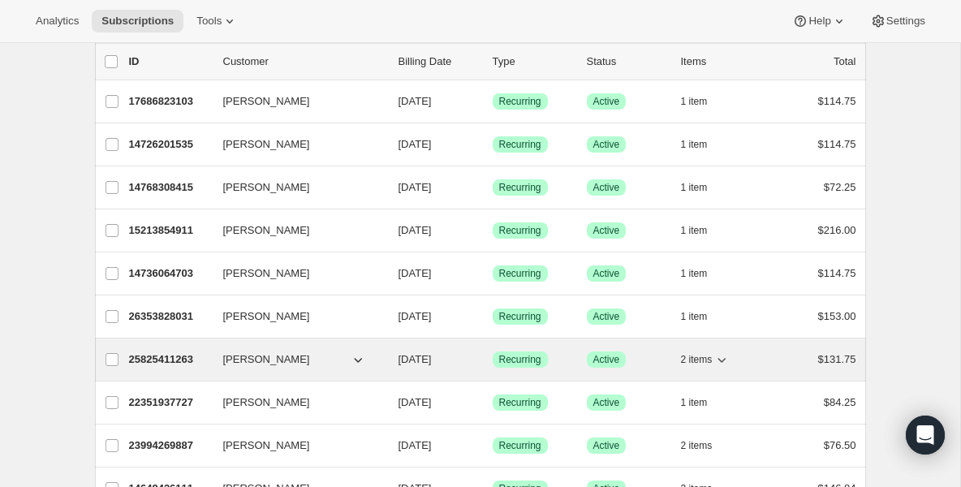
click at [178, 366] on p "25825411263" at bounding box center [169, 359] width 81 height 16
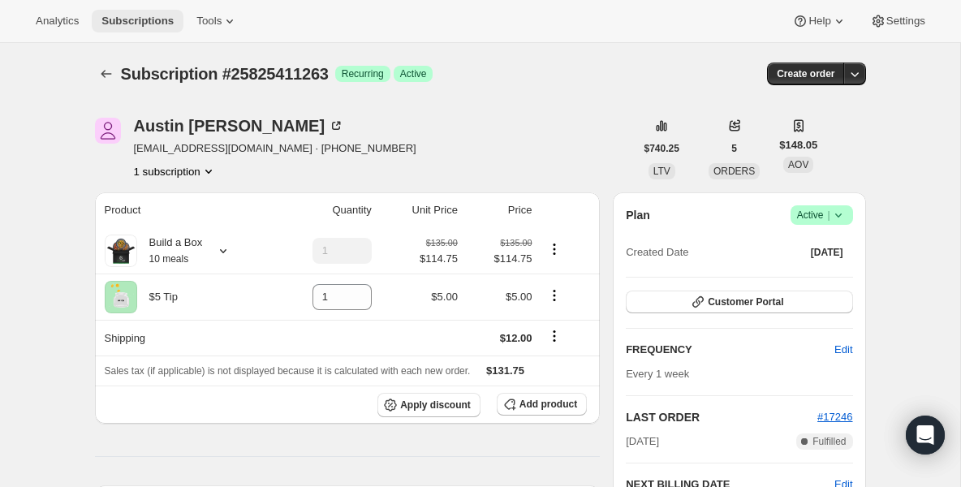
click at [153, 22] on span "Subscriptions" at bounding box center [137, 21] width 72 height 13
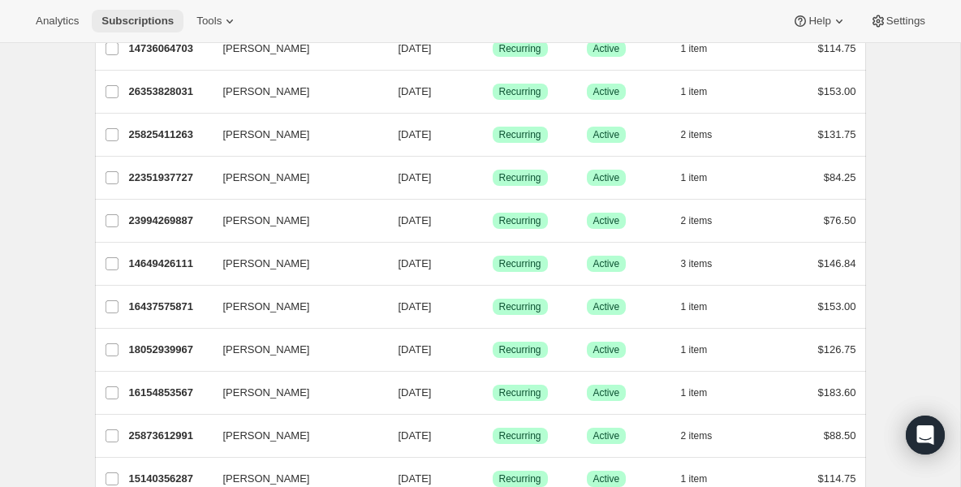
scroll to position [325, 0]
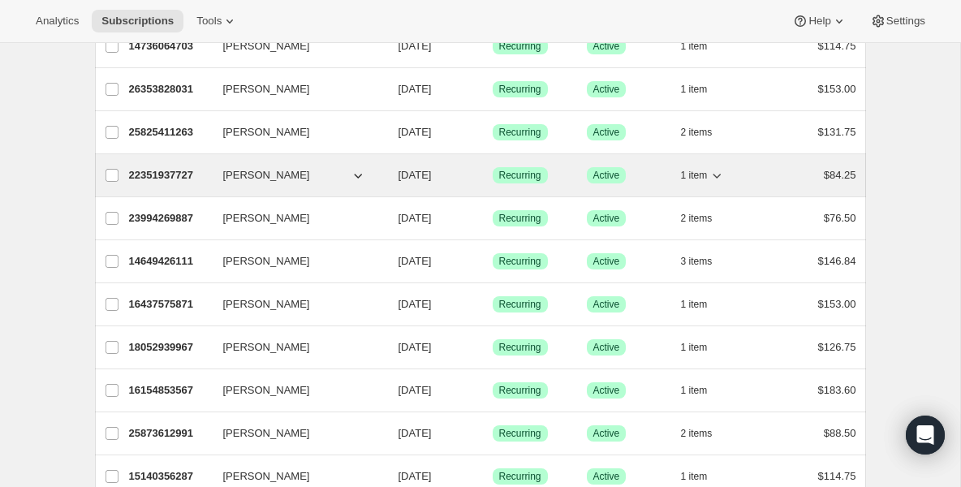
click at [183, 170] on p "22351937727" at bounding box center [169, 175] width 81 height 16
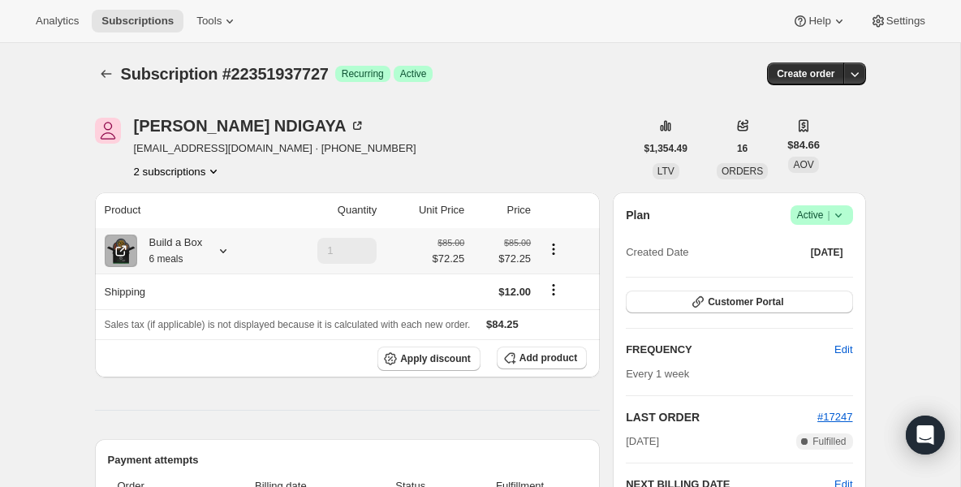
click at [181, 247] on div "Build a Box 6 meals" at bounding box center [170, 250] width 66 height 32
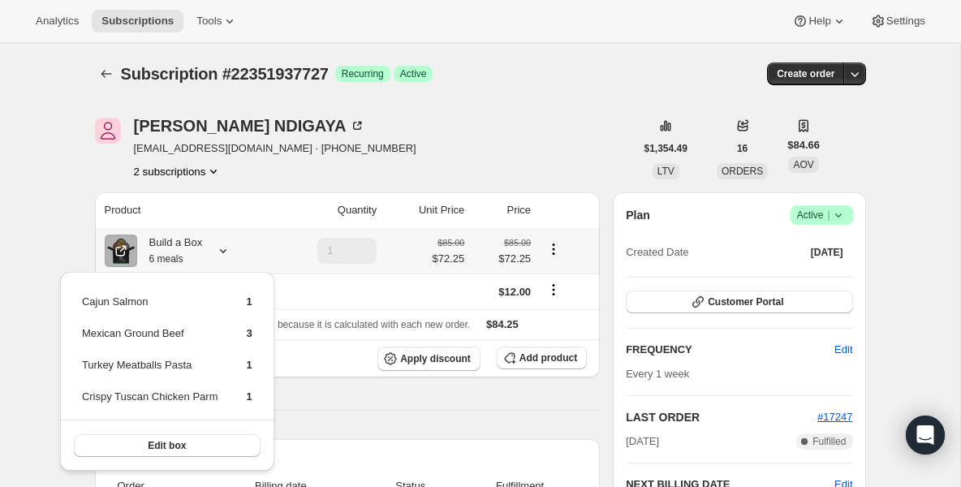
scroll to position [32, 0]
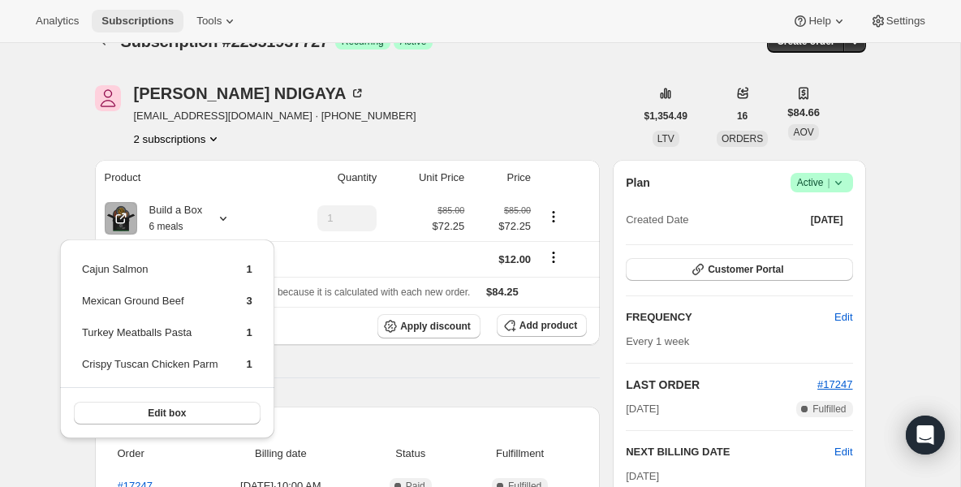
click at [157, 24] on span "Subscriptions" at bounding box center [137, 21] width 72 height 13
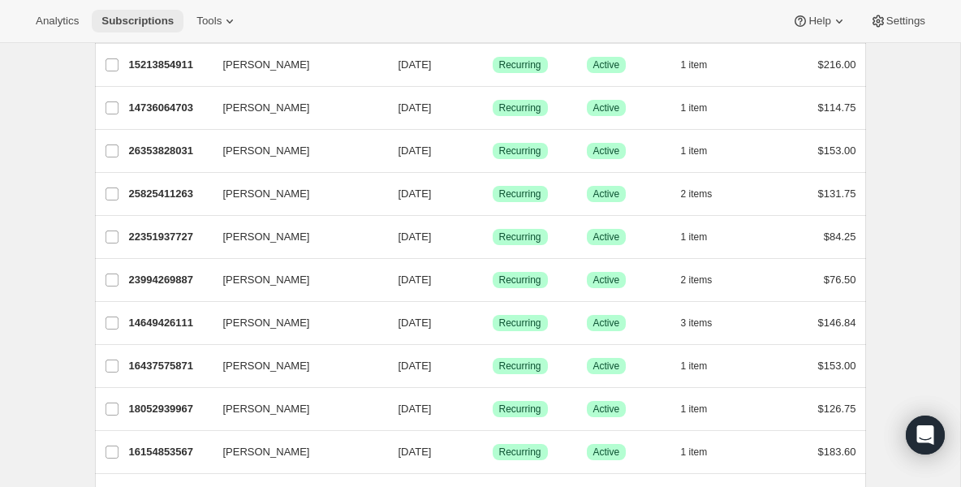
scroll to position [293, 0]
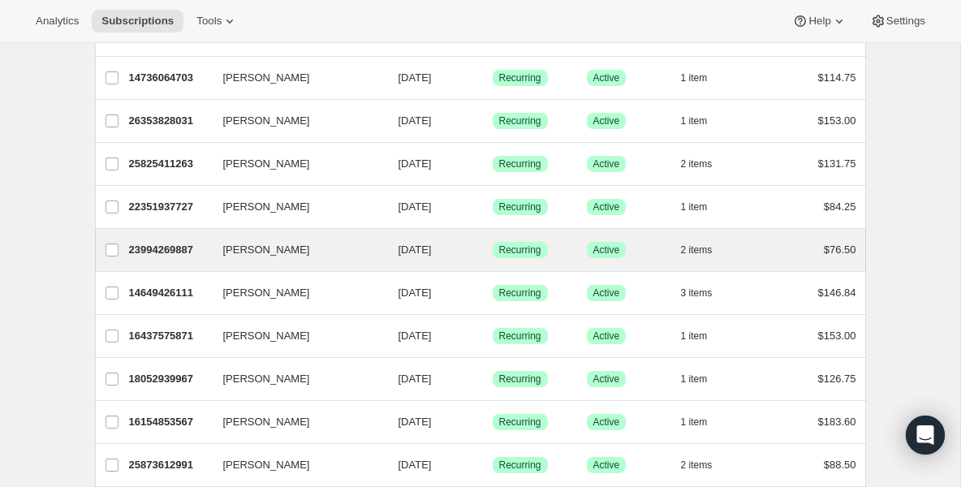
click at [176, 233] on div "Katherine Beco 23994269887 Katherine Beco 08/15/2025 Success Recurring Success …" at bounding box center [480, 250] width 771 height 42
click at [176, 244] on p "23994269887" at bounding box center [169, 250] width 81 height 16
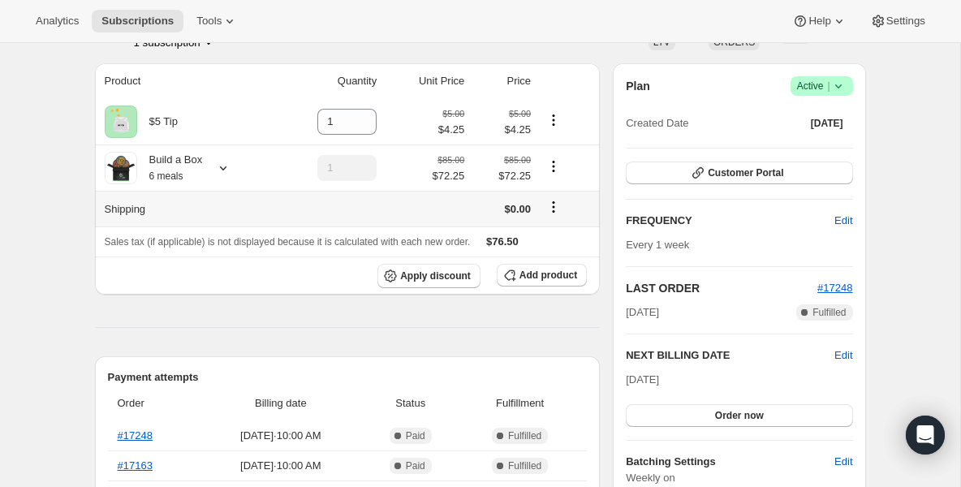
scroll to position [130, 0]
click at [170, 174] on small "6 meals" at bounding box center [166, 175] width 34 height 11
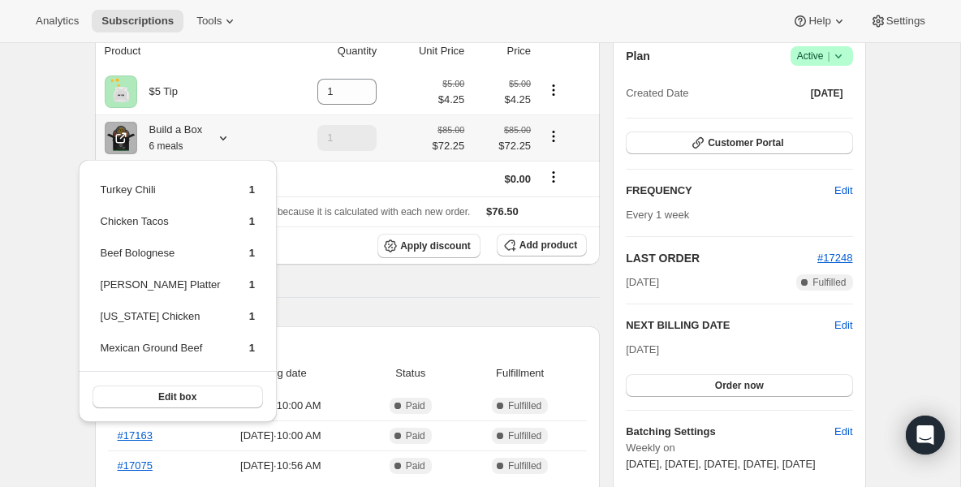
scroll to position [162, 0]
